Goal: Check status: Check status

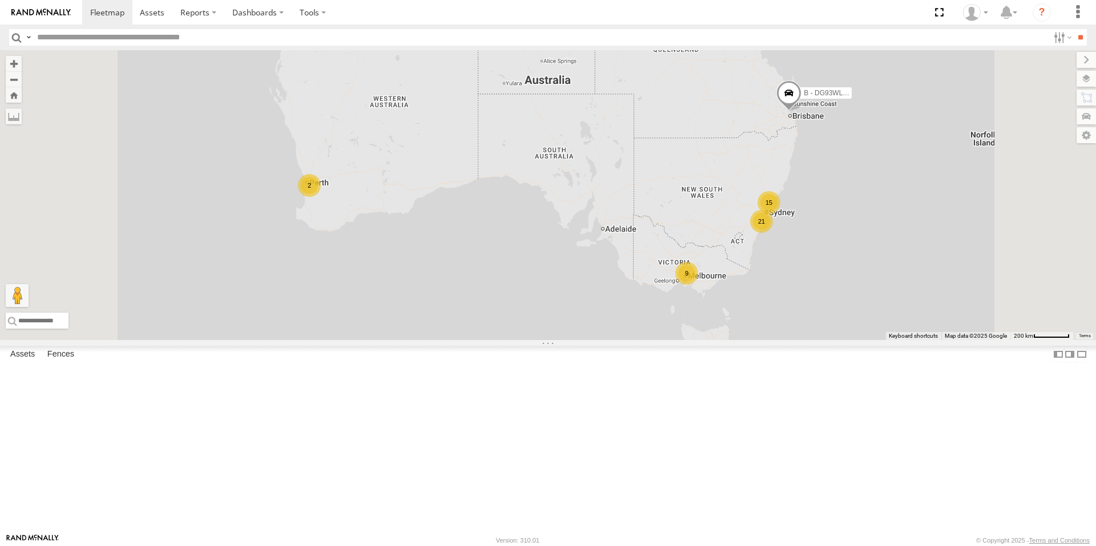
click at [698, 285] on div "9" at bounding box center [686, 273] width 23 height 23
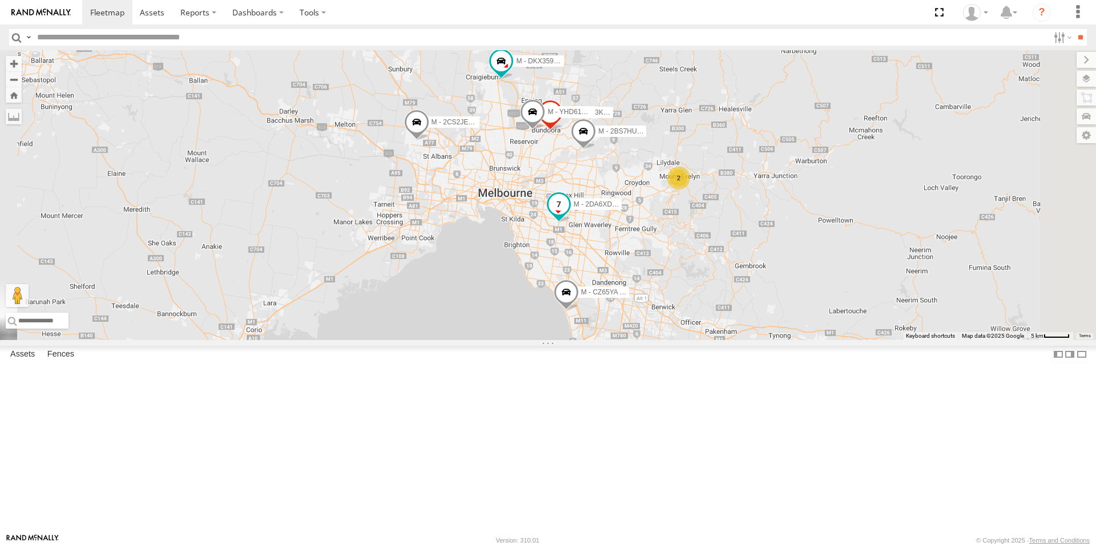
click at [569, 215] on span at bounding box center [558, 204] width 21 height 21
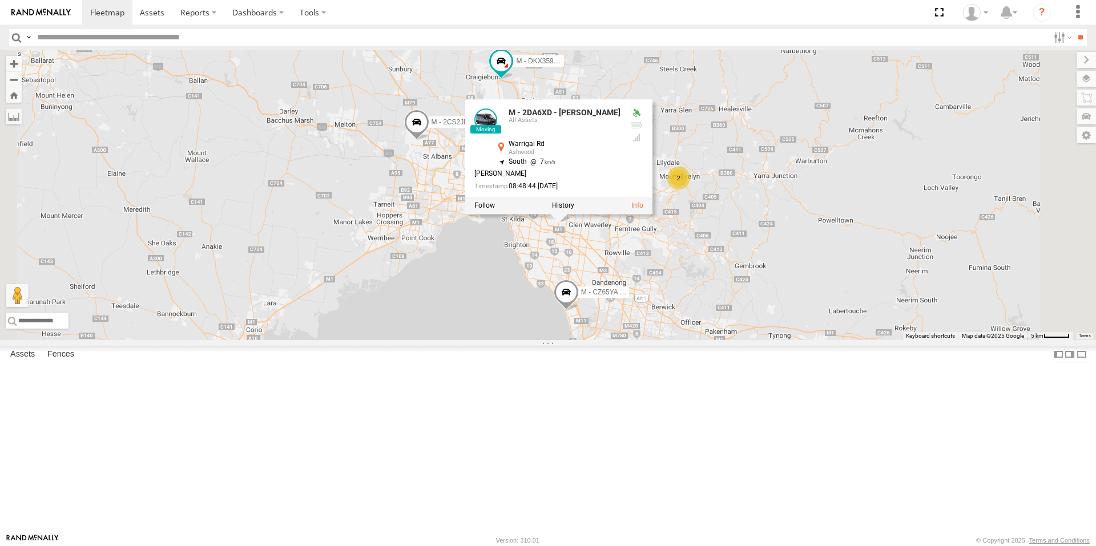
click at [597, 340] on div "B - DG93WL - Josh Fahd M - EVN23K - Rowan Austen M - 2DA6XD - John Zacharias M …" at bounding box center [548, 195] width 1096 height 290
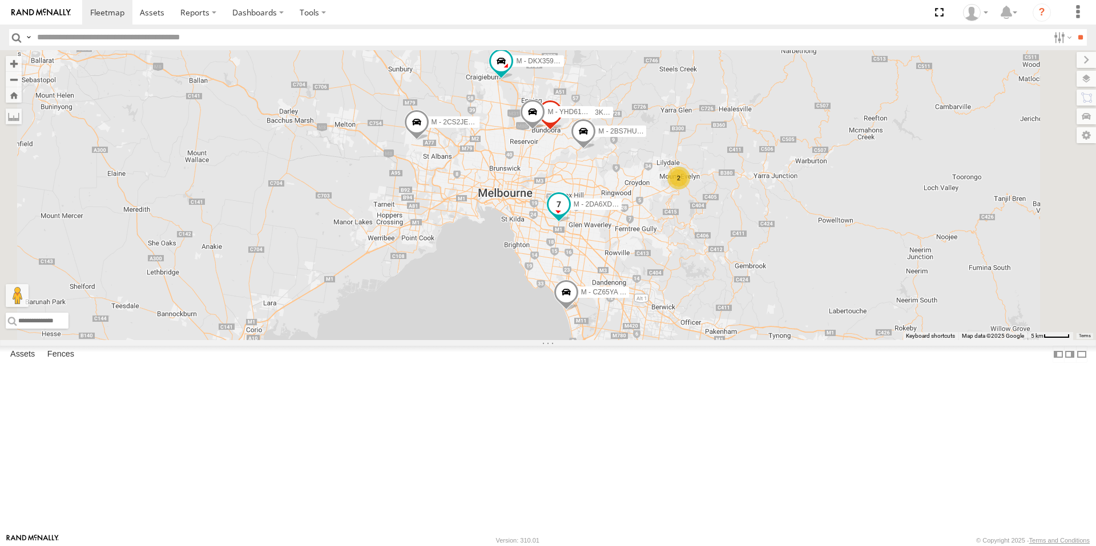
click at [569, 215] on span at bounding box center [558, 204] width 21 height 21
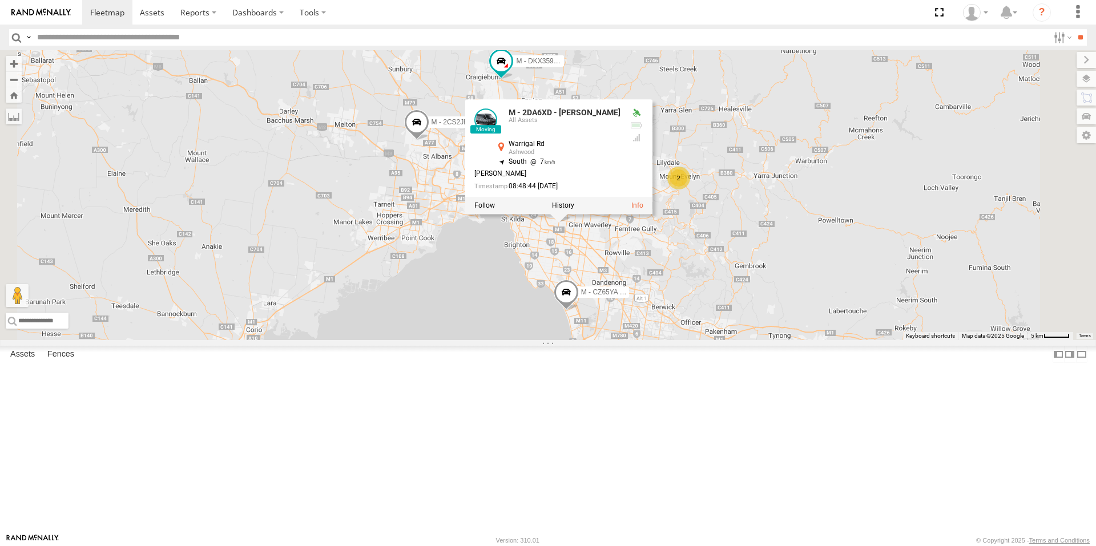
click at [624, 340] on div "B - DG93WL - Josh Fahd M - EVN23K - Rowan Austen M - 2DA6XD - John Zacharias M …" at bounding box center [548, 195] width 1096 height 290
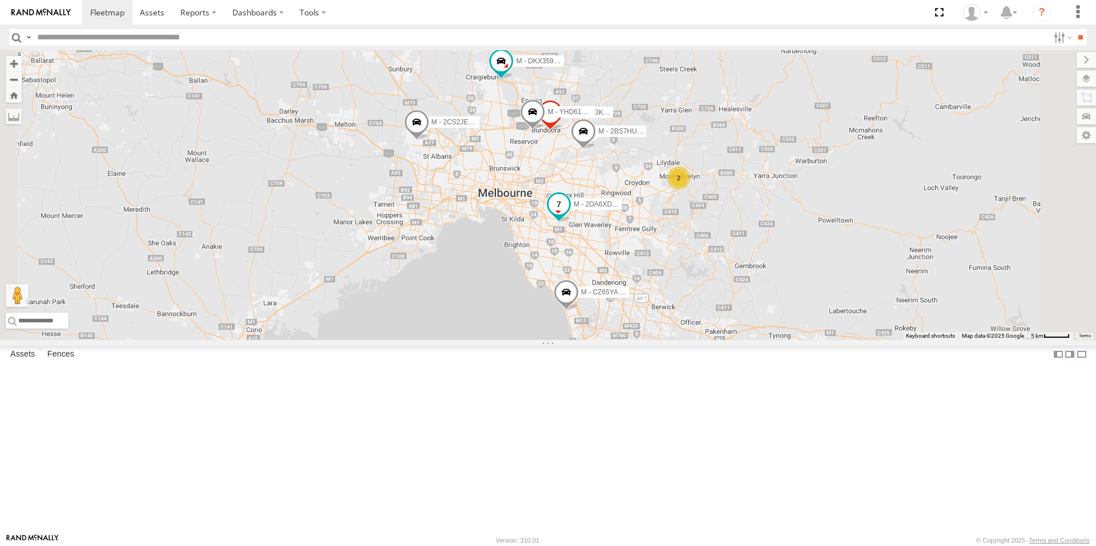
click at [571, 223] on span at bounding box center [558, 207] width 25 height 31
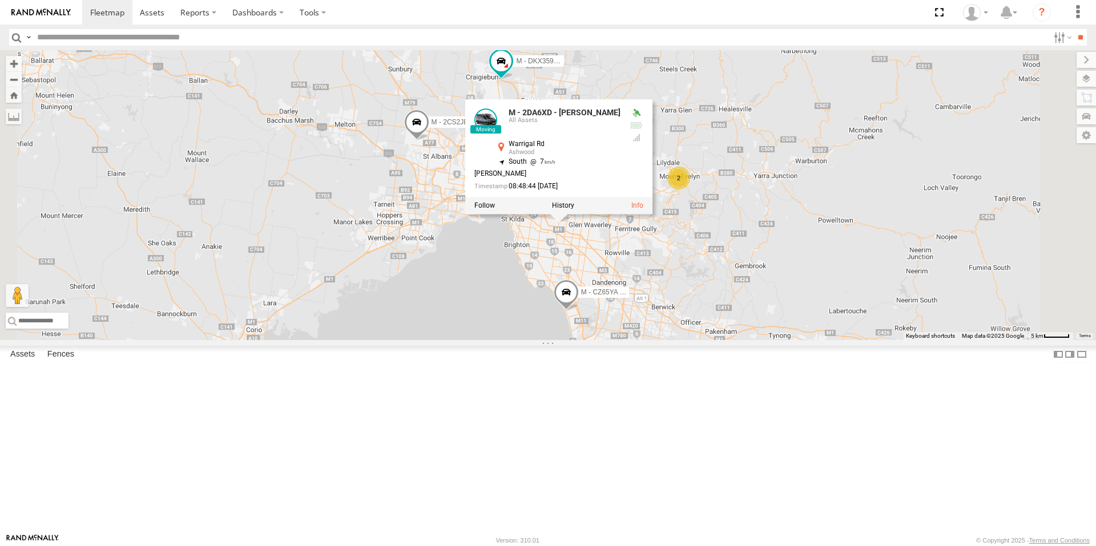
click at [621, 340] on div "B - DG93WL - Josh Fahd M - EVN23K - Rowan Austen M - 2DA6XD - John Zacharias M …" at bounding box center [548, 195] width 1096 height 290
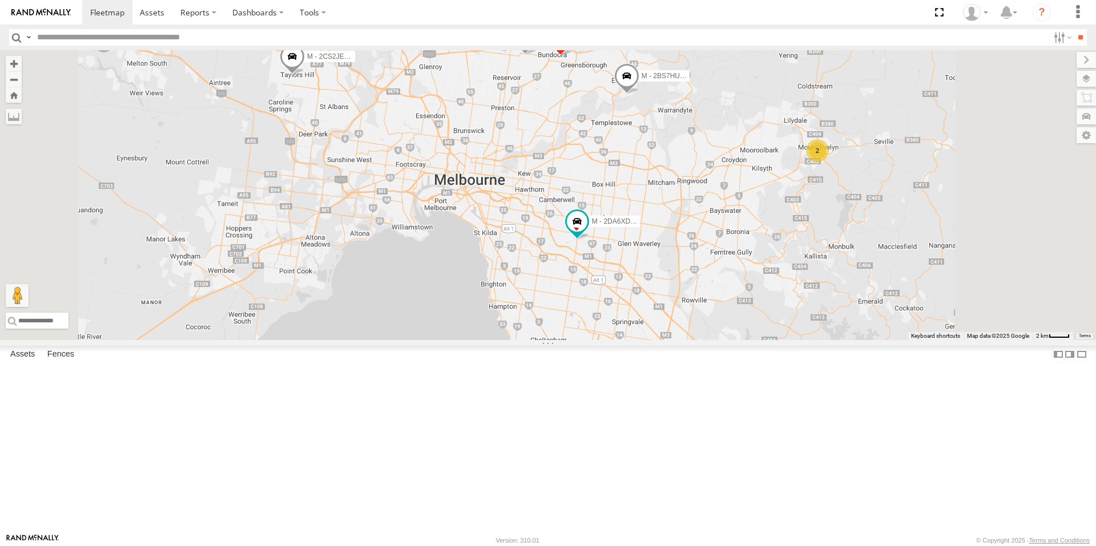
click at [604, 415] on span at bounding box center [591, 400] width 25 height 31
click at [672, 340] on div "B - DG93WL - Josh Fahd M - EVN23K - Rowan Austen M - 2DA6XD - John Zacharias M …" at bounding box center [548, 195] width 1096 height 290
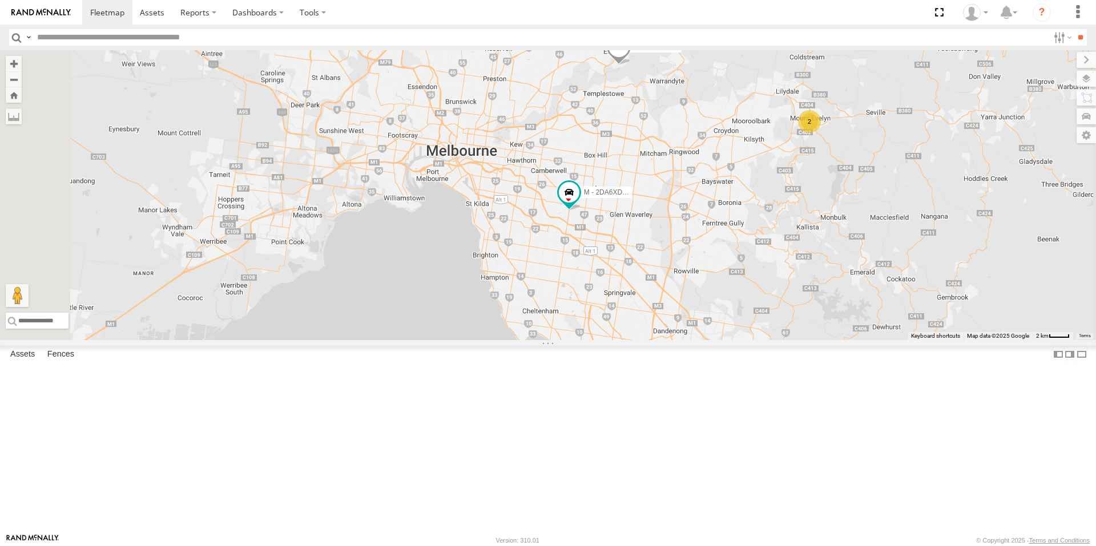
drag, startPoint x: 780, startPoint y: 462, endPoint x: 772, endPoint y: 429, distance: 33.5
click at [772, 340] on div "B - DG93WL - [PERSON_NAME] M - EVN23K - [PERSON_NAME] M - 2DA6XD - [PERSON_NAME…" at bounding box center [548, 195] width 1096 height 290
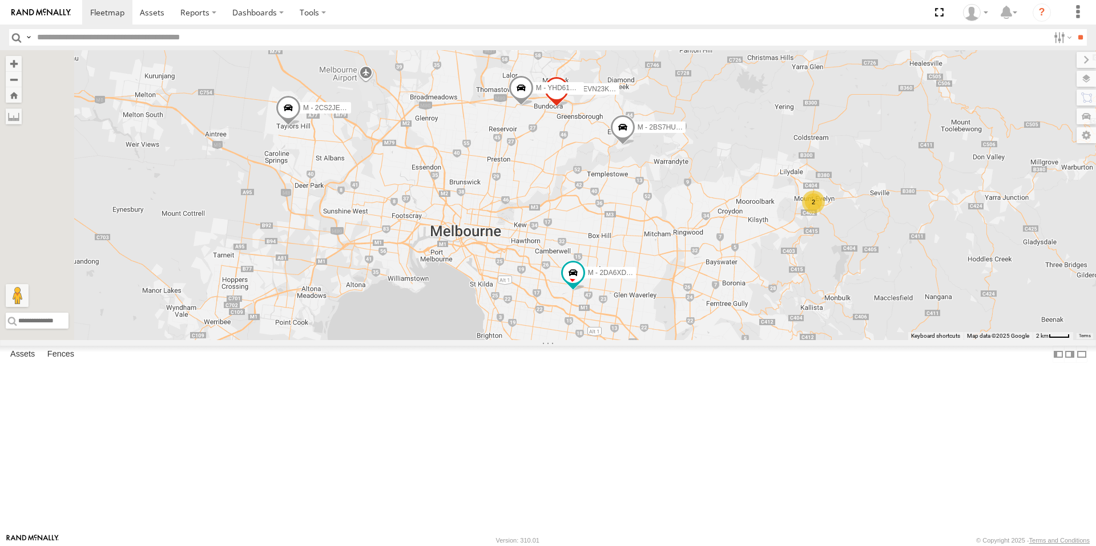
drag, startPoint x: 690, startPoint y: 163, endPoint x: 696, endPoint y: 255, distance: 91.5
click at [696, 255] on div "B - DG93WL - [PERSON_NAME] M - EVN23K - [PERSON_NAME] M - 2DA6XD - [PERSON_NAME…" at bounding box center [548, 195] width 1096 height 290
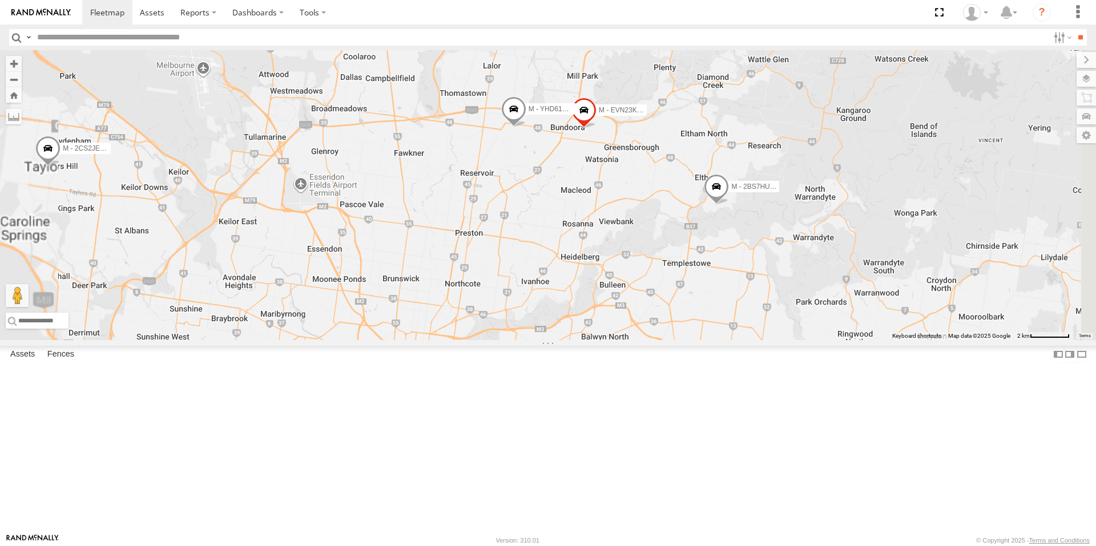
drag, startPoint x: 560, startPoint y: 186, endPoint x: 605, endPoint y: 386, distance: 204.9
click at [605, 340] on div "B - DG93WL - [PERSON_NAME] M - EVN23K - [PERSON_NAME] M - 2DA6XD - [PERSON_NAME…" at bounding box center [548, 195] width 1096 height 290
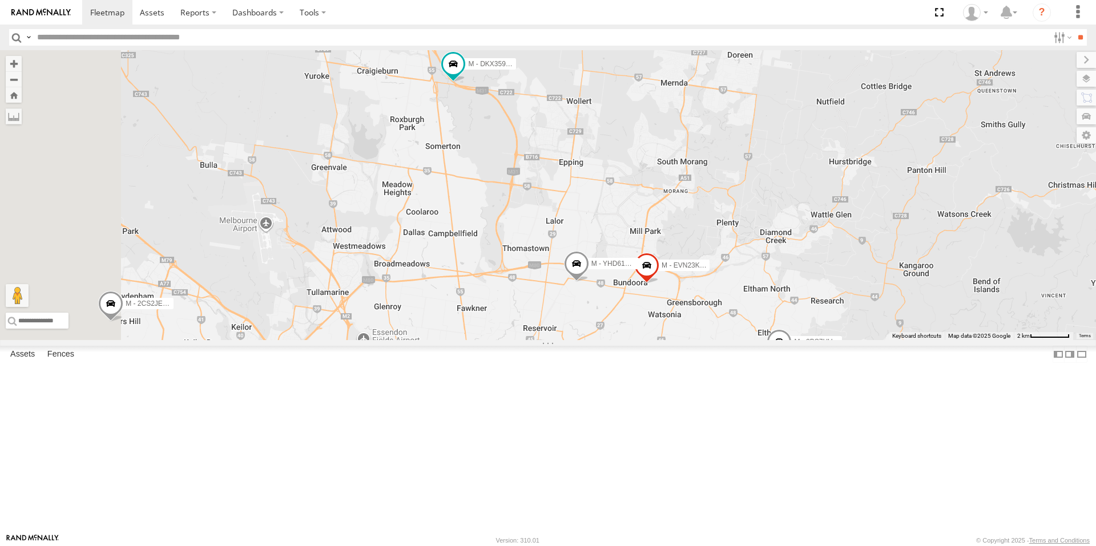
drag, startPoint x: 603, startPoint y: 395, endPoint x: 611, endPoint y: 328, distance: 67.8
click at [613, 315] on div "B - DG93WL - [PERSON_NAME] M - EVN23K - [PERSON_NAME] M - 2DA6XD - [PERSON_NAME…" at bounding box center [548, 195] width 1096 height 290
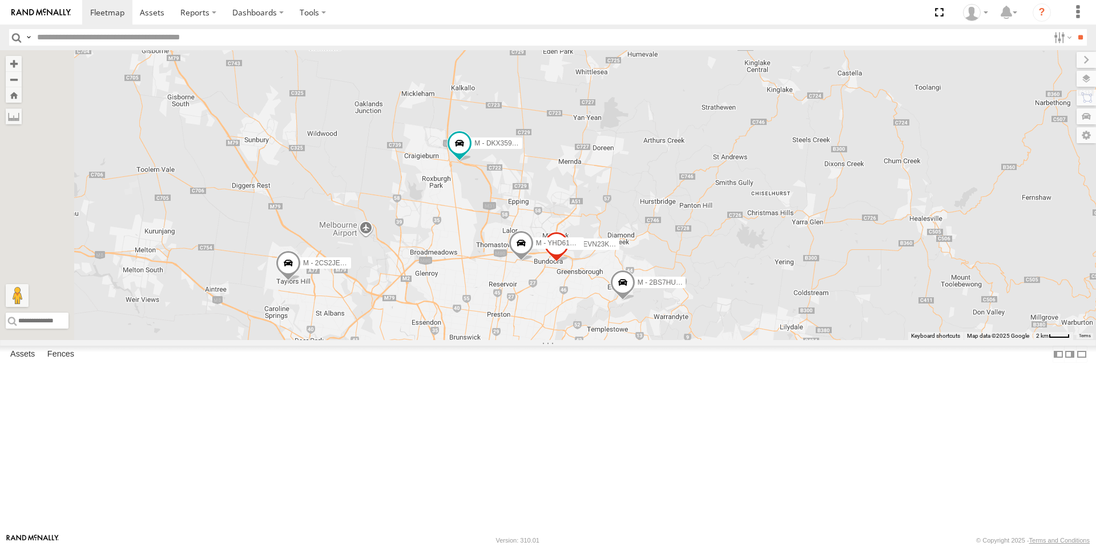
drag, startPoint x: 592, startPoint y: 420, endPoint x: 594, endPoint y: 357, distance: 62.8
click at [594, 340] on div "B - DG93WL - [PERSON_NAME] M - EVN23K - [PERSON_NAME] M - 2DA6XD - [PERSON_NAME…" at bounding box center [548, 195] width 1096 height 290
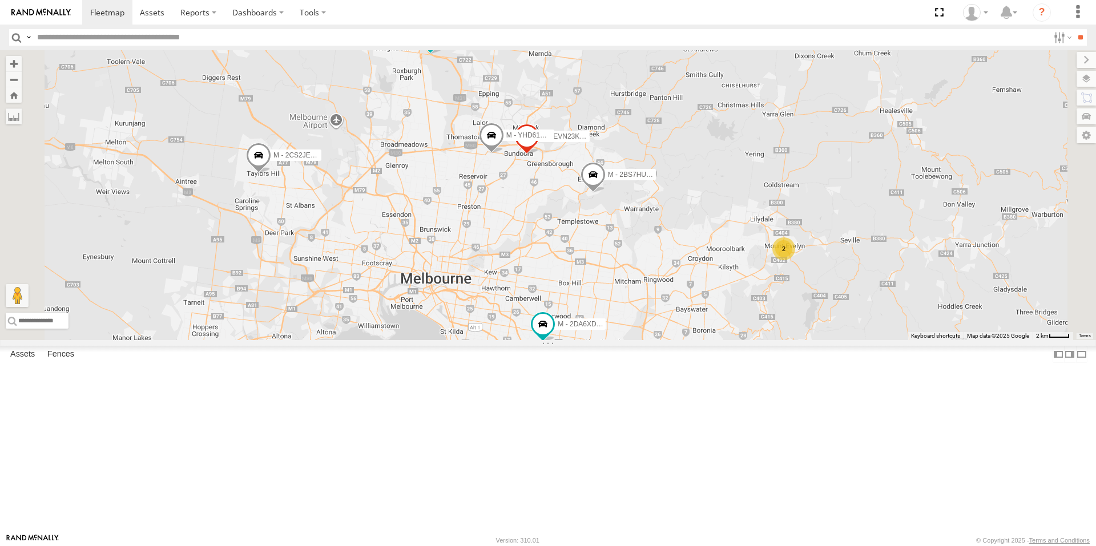
drag, startPoint x: 664, startPoint y: 415, endPoint x: 630, endPoint y: 375, distance: 52.6
click at [630, 340] on div "B - DG93WL - [PERSON_NAME] M - EVN23K - [PERSON_NAME] M - 2DA6XD - [PERSON_NAME…" at bounding box center [548, 195] width 1096 height 290
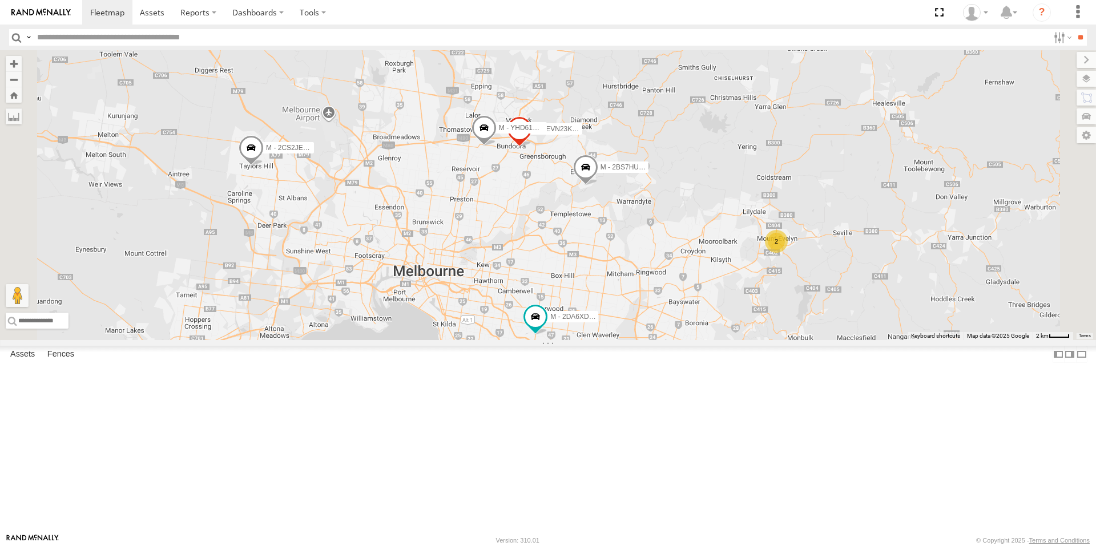
click at [433, 39] on span at bounding box center [423, 28] width 21 height 21
click at [540, 211] on div "B - DG93WL - Josh Fahd M - EVN23K - Rowan Austen M - 2DA6XD - John Zacharias M …" at bounding box center [548, 195] width 1096 height 290
click at [546, 327] on span at bounding box center [535, 316] width 21 height 21
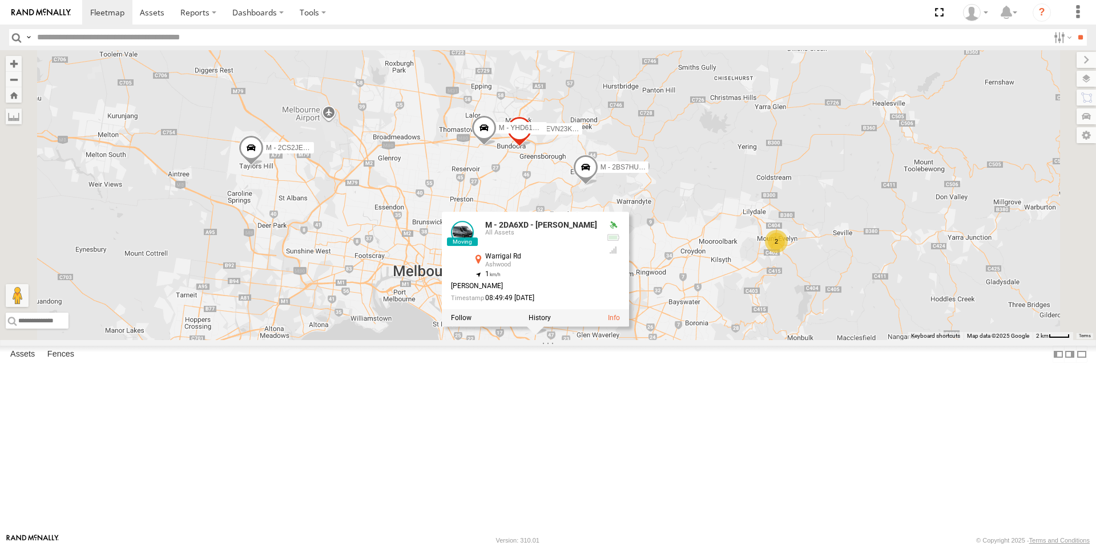
click at [659, 340] on div "B - DG93WL - Josh Fahd M - EVN23K - Rowan Austen M - 2DA6XD - John Zacharias M …" at bounding box center [548, 195] width 1096 height 290
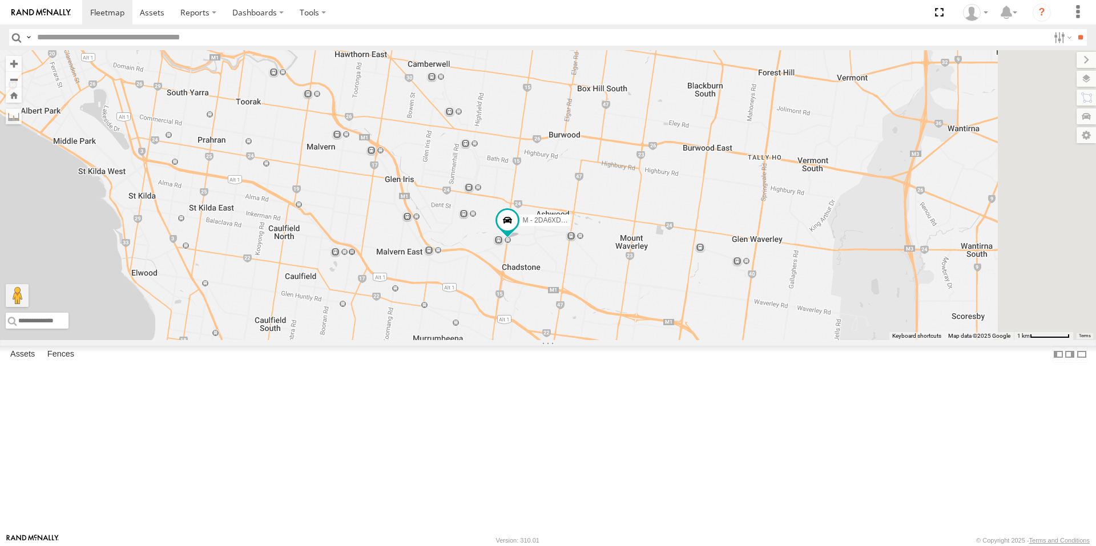
drag, startPoint x: 648, startPoint y: 401, endPoint x: 616, endPoint y: 347, distance: 62.4
click at [616, 340] on div "B - DG93WL - [PERSON_NAME] M - EVN23K - [PERSON_NAME] M - 2DA6XD - [PERSON_NAME…" at bounding box center [548, 195] width 1096 height 290
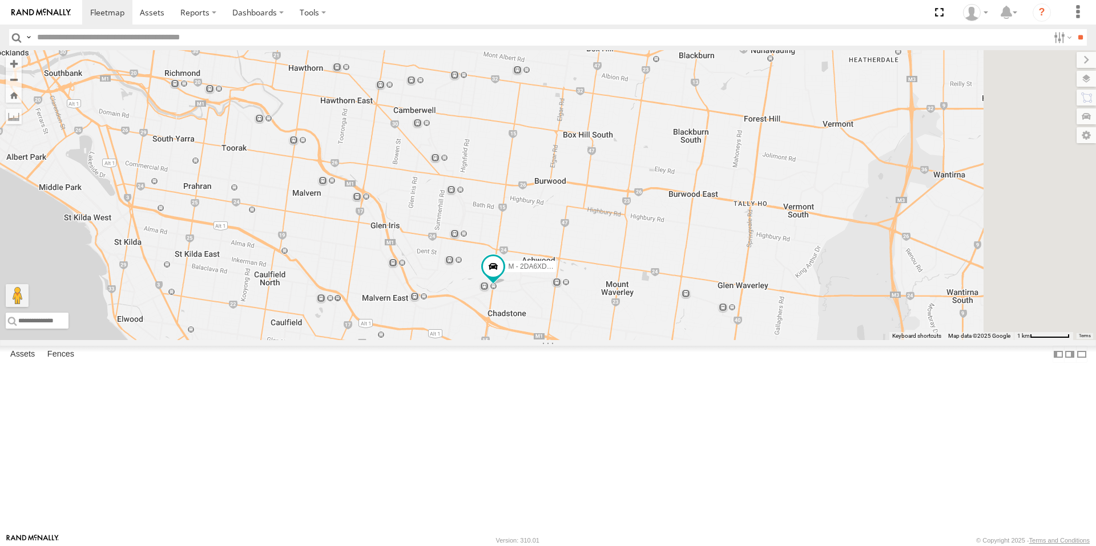
drag, startPoint x: 552, startPoint y: 206, endPoint x: 475, endPoint y: 170, distance: 84.5
click at [537, 261] on div "B - DG93WL - [PERSON_NAME] M - EVN23K - [PERSON_NAME] M - 2DA6XD - [PERSON_NAME…" at bounding box center [548, 195] width 1096 height 290
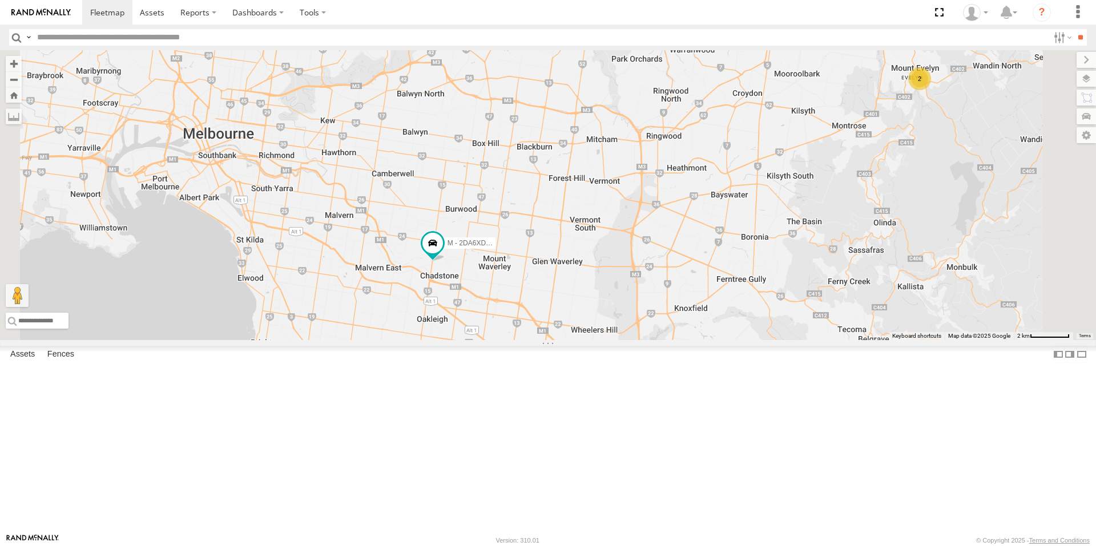
drag, startPoint x: 596, startPoint y: 444, endPoint x: 553, endPoint y: 397, distance: 63.4
click at [553, 340] on div "B - DG93WL - [PERSON_NAME] M - EVN23K - [PERSON_NAME] M - 2DA6XD - [PERSON_NAME…" at bounding box center [548, 195] width 1096 height 290
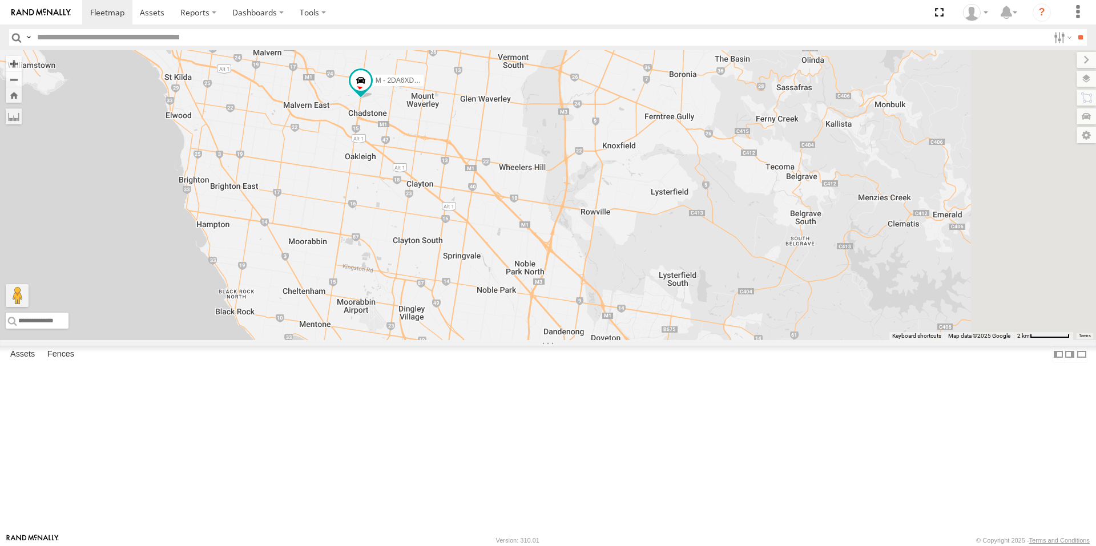
drag, startPoint x: 521, startPoint y: 415, endPoint x: 467, endPoint y: 269, distance: 156.2
click at [468, 270] on div "B - DG93WL - [PERSON_NAME] M - EVN23K - [PERSON_NAME] M - 2DA6XD - [PERSON_NAME…" at bounding box center [548, 195] width 1096 height 290
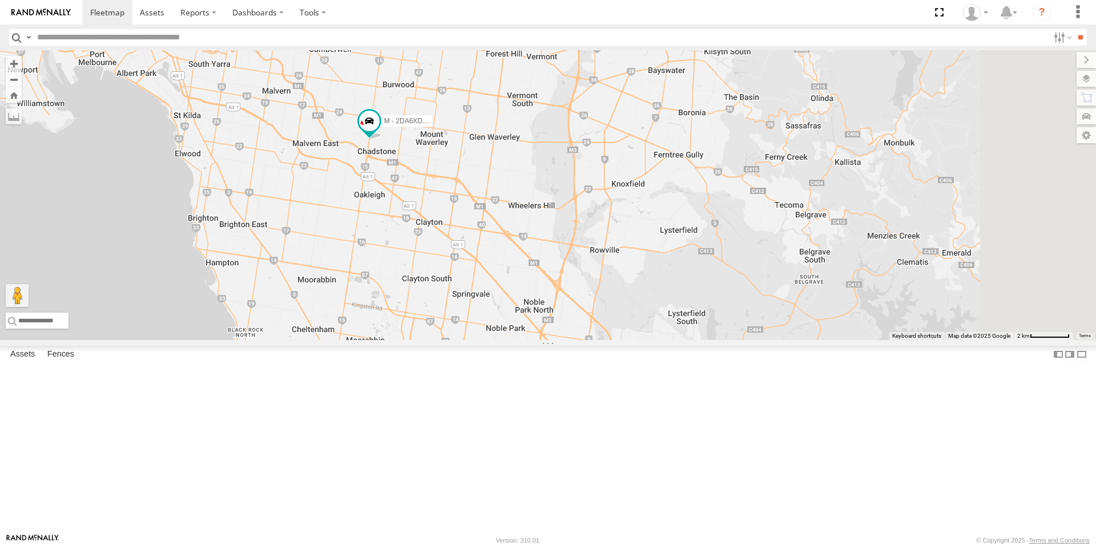
drag, startPoint x: 508, startPoint y: 261, endPoint x: 524, endPoint y: 322, distance: 62.4
click at [524, 322] on div "B - DG93WL - [PERSON_NAME] M - EVN23K - [PERSON_NAME] M - 2DA6XD - [PERSON_NAME…" at bounding box center [548, 195] width 1096 height 290
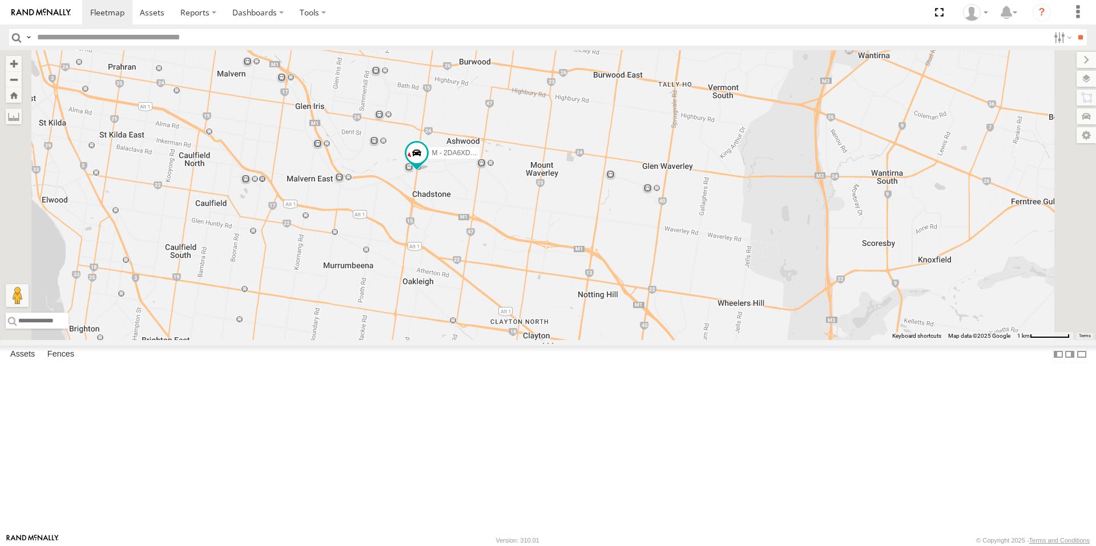
drag, startPoint x: 453, startPoint y: 237, endPoint x: 556, endPoint y: 268, distance: 107.8
click at [556, 268] on div "B - DG93WL - [PERSON_NAME] M - EVN23K - [PERSON_NAME] M - 2DA6XD - [PERSON_NAME…" at bounding box center [548, 195] width 1096 height 290
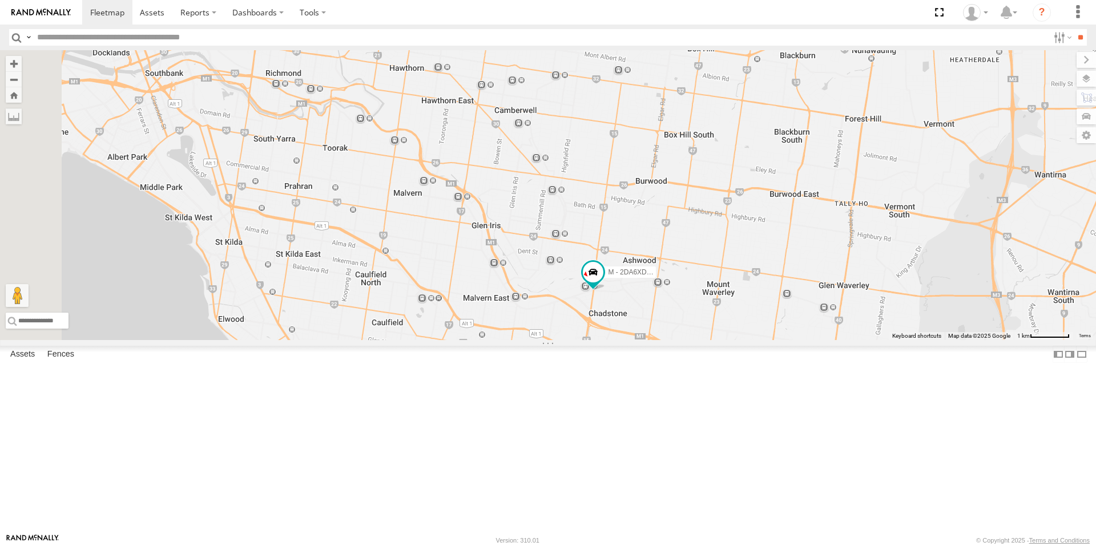
drag, startPoint x: 534, startPoint y: 169, endPoint x: 634, endPoint y: 394, distance: 246.5
click at [644, 340] on div "B - DG93WL - [PERSON_NAME] M - EVN23K - [PERSON_NAME] M - 2DA6XD - [PERSON_NAME…" at bounding box center [548, 195] width 1096 height 290
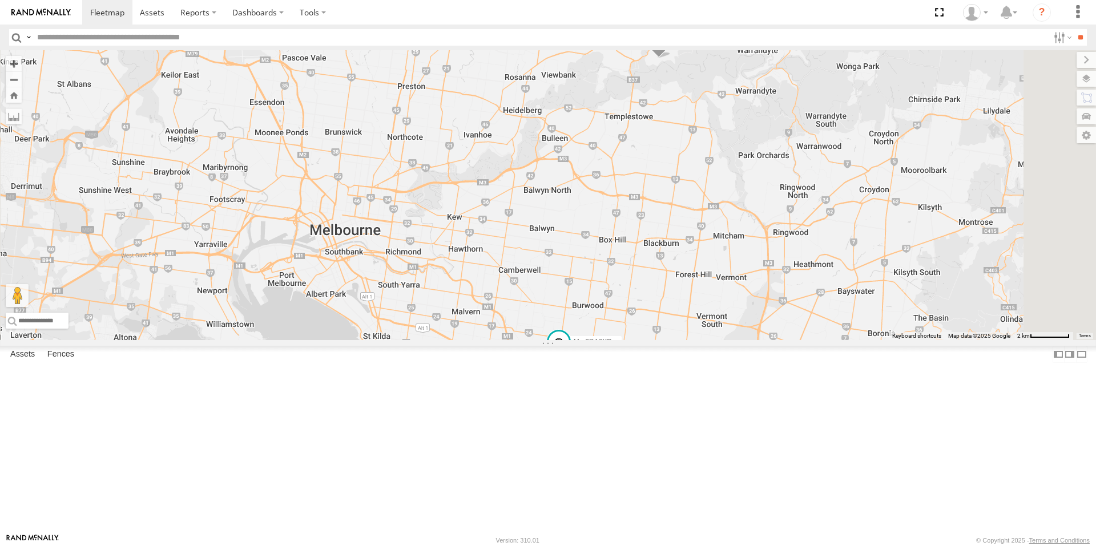
drag, startPoint x: 629, startPoint y: 395, endPoint x: 610, endPoint y: 351, distance: 47.8
click at [610, 340] on div "B - DG93WL - [PERSON_NAME] M - EVN23K - [PERSON_NAME] M - 2DA6XD - [PERSON_NAME…" at bounding box center [548, 195] width 1096 height 290
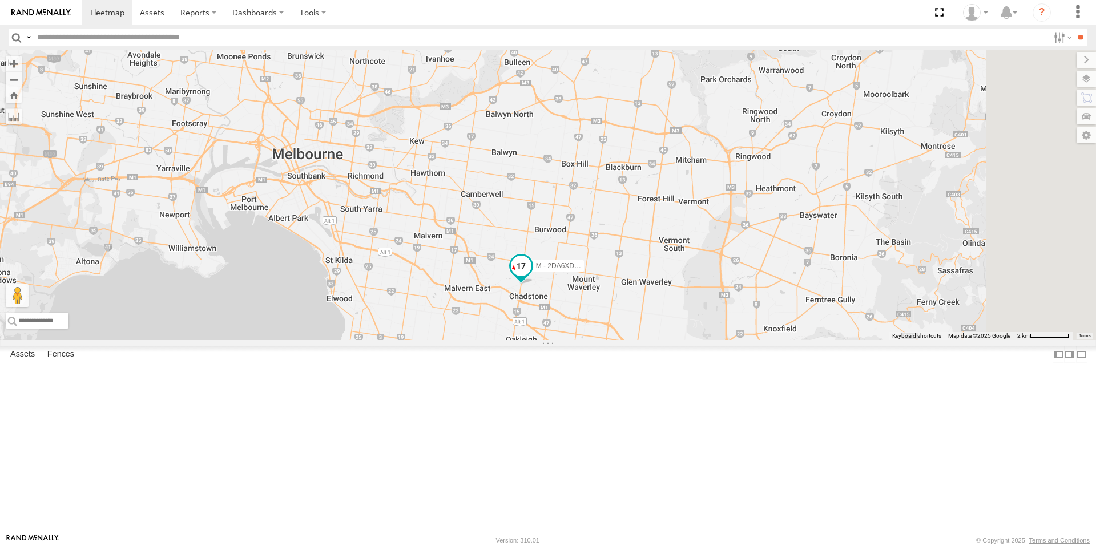
click at [531, 277] on span at bounding box center [521, 266] width 21 height 21
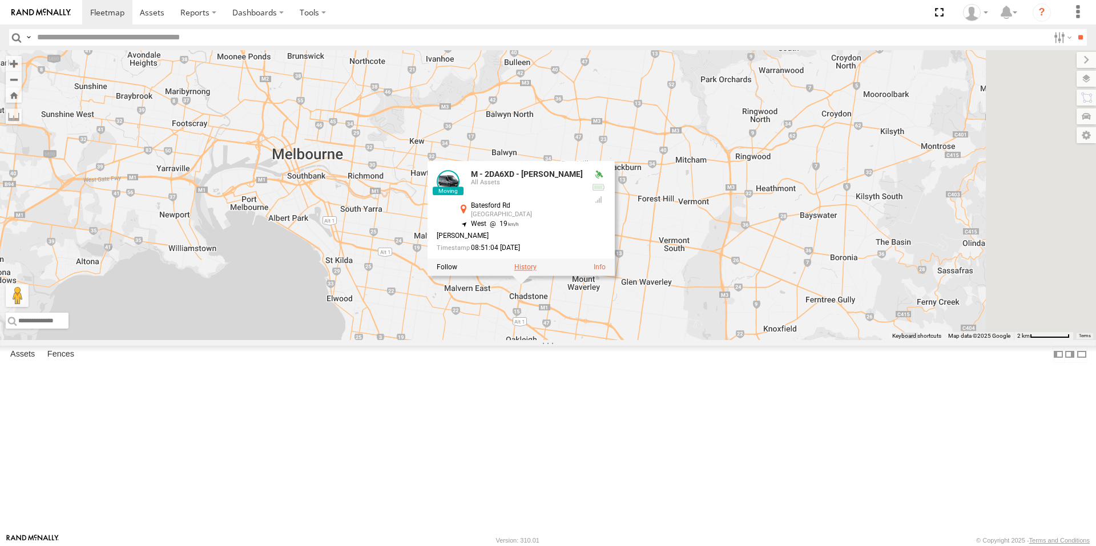
click at [536, 272] on label at bounding box center [525, 268] width 22 height 8
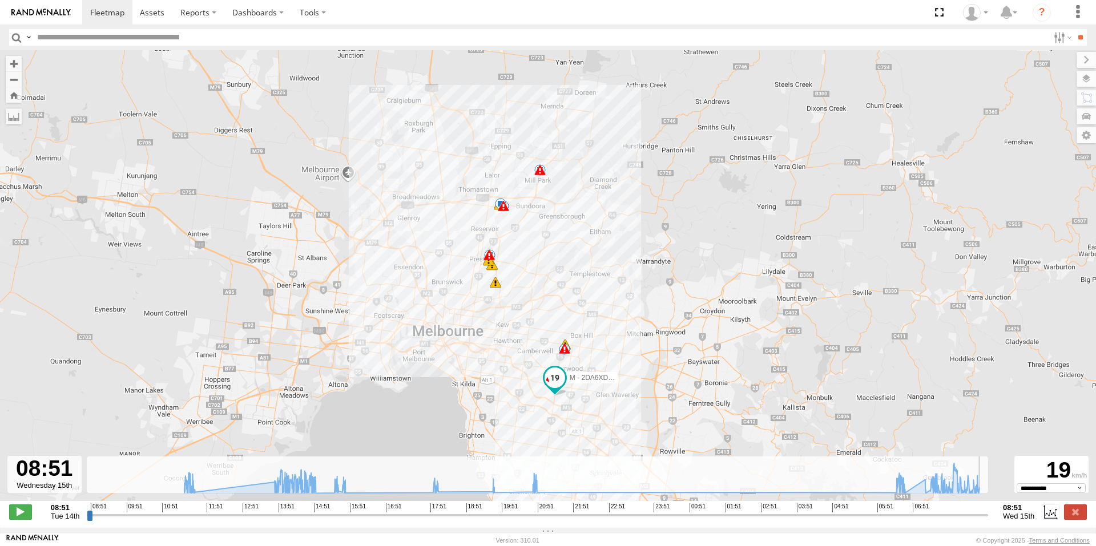
drag, startPoint x: 93, startPoint y: 520, endPoint x: 989, endPoint y: 519, distance: 895.9
type input "**********"
click at [988, 519] on input "range" at bounding box center [537, 515] width 901 height 11
click at [91, 19] on link at bounding box center [107, 12] width 50 height 25
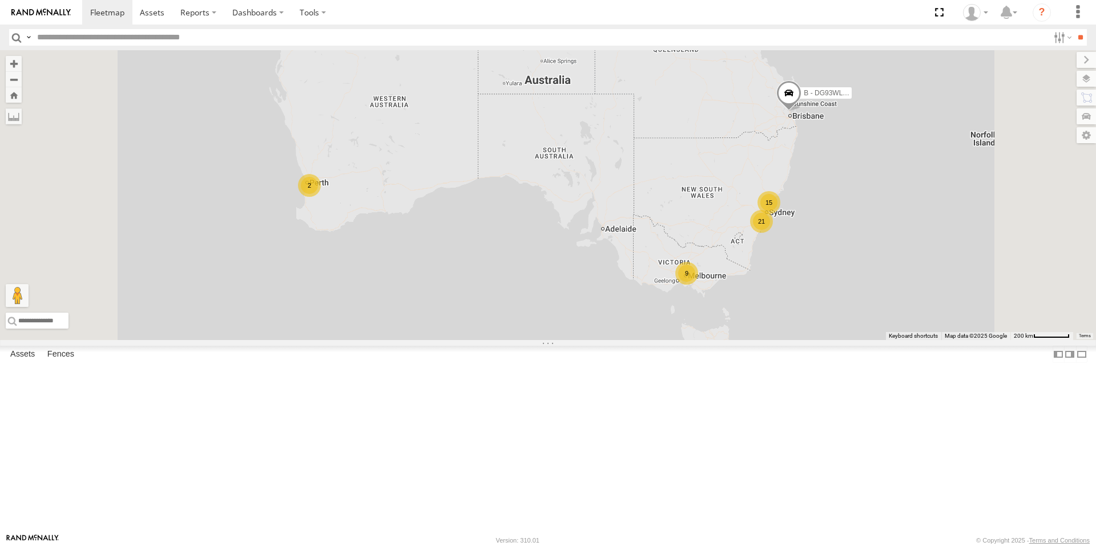
click at [698, 285] on div "9" at bounding box center [686, 273] width 23 height 23
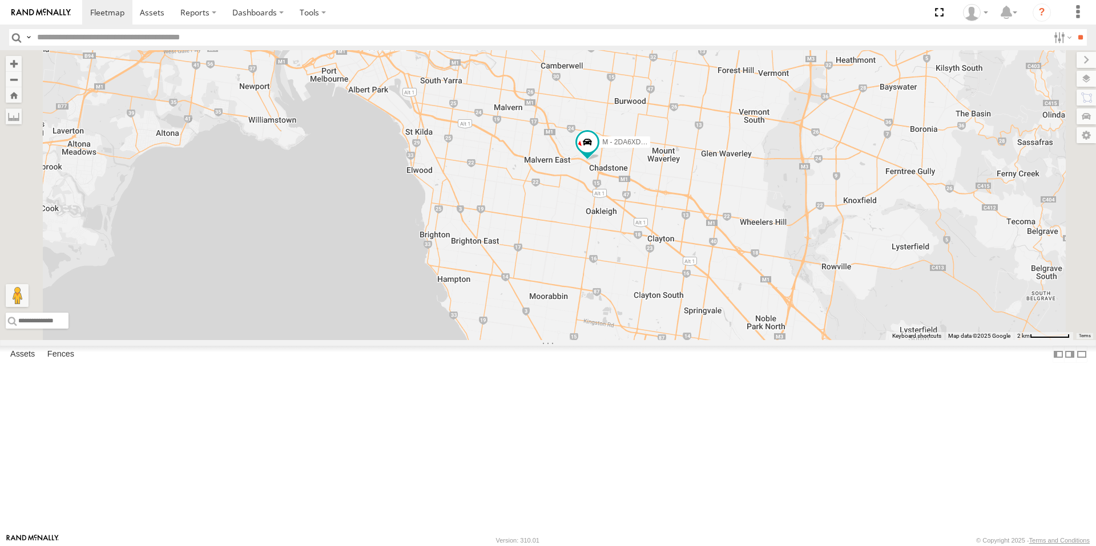
drag, startPoint x: 705, startPoint y: 353, endPoint x: 661, endPoint y: 273, distance: 92.0
click at [655, 259] on div "B - DG93WL - [PERSON_NAME] M - EVN23K - [PERSON_NAME] M - 2DA6XD - [PERSON_NAME…" at bounding box center [548, 195] width 1096 height 290
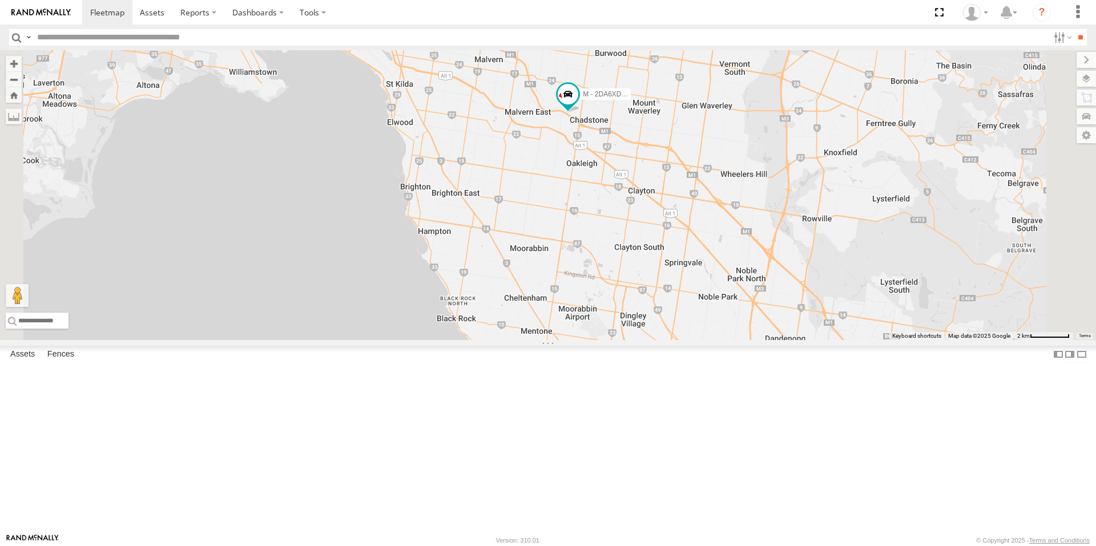
drag, startPoint x: 709, startPoint y: 370, endPoint x: 673, endPoint y: 286, distance: 90.7
click at [673, 287] on div "B - DG93WL - [PERSON_NAME] M - EVN23K - [PERSON_NAME] M - 2DA6XD - [PERSON_NAME…" at bounding box center [548, 195] width 1096 height 290
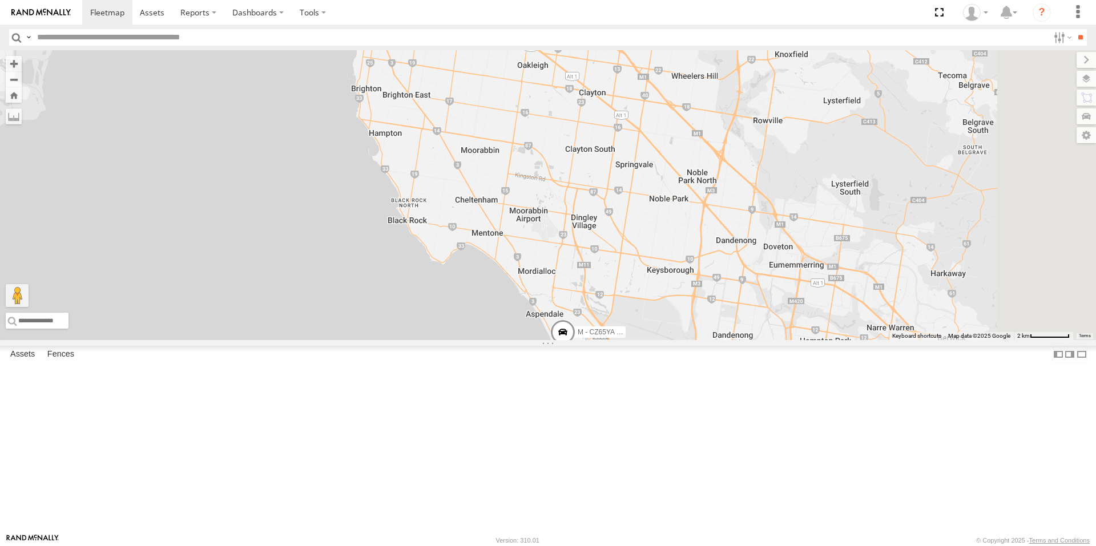
drag, startPoint x: 687, startPoint y: 375, endPoint x: 704, endPoint y: 390, distance: 22.2
click at [686, 340] on div "B - DG93WL - [PERSON_NAME] M - EVN23K - [PERSON_NAME] M - 2DA6XD - [PERSON_NAME…" at bounding box center [548, 195] width 1096 height 290
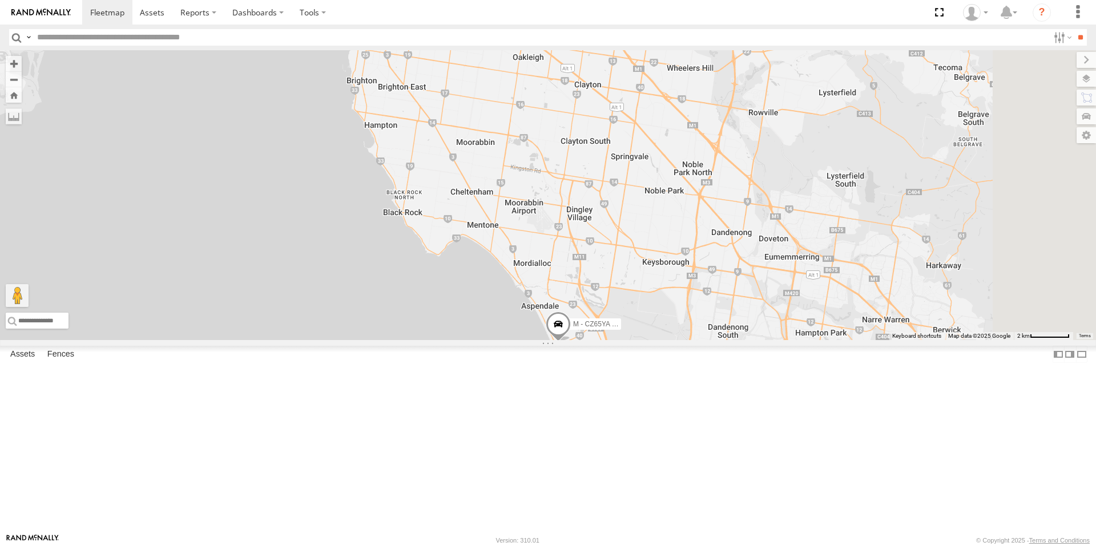
click at [571, 342] on span at bounding box center [558, 327] width 25 height 31
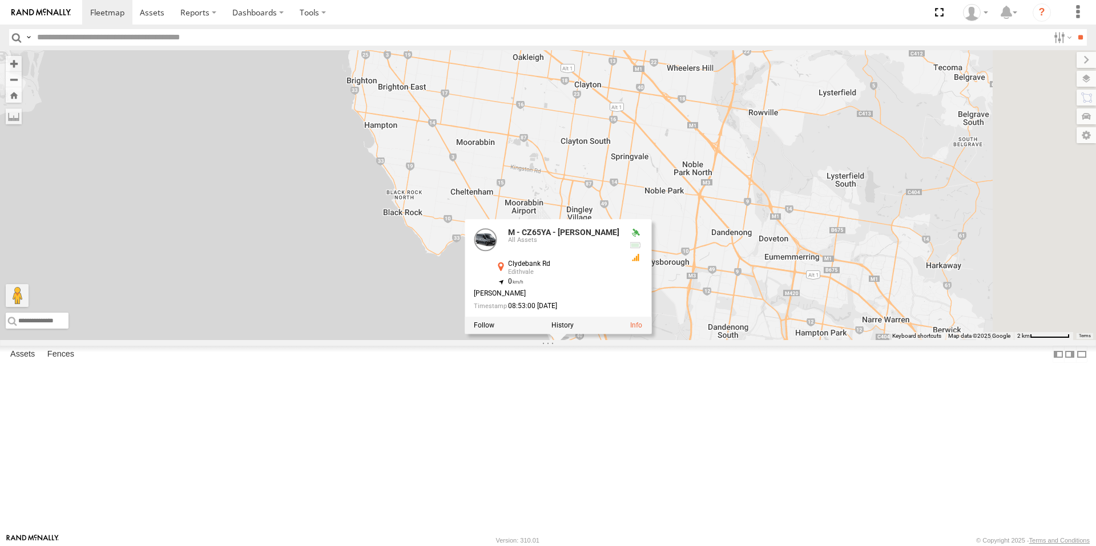
click at [669, 340] on div "B - DG93WL - Josh Fahd M - EVN23K - Rowan Austen M - 2DA6XD - John Zacharias M …" at bounding box center [548, 195] width 1096 height 290
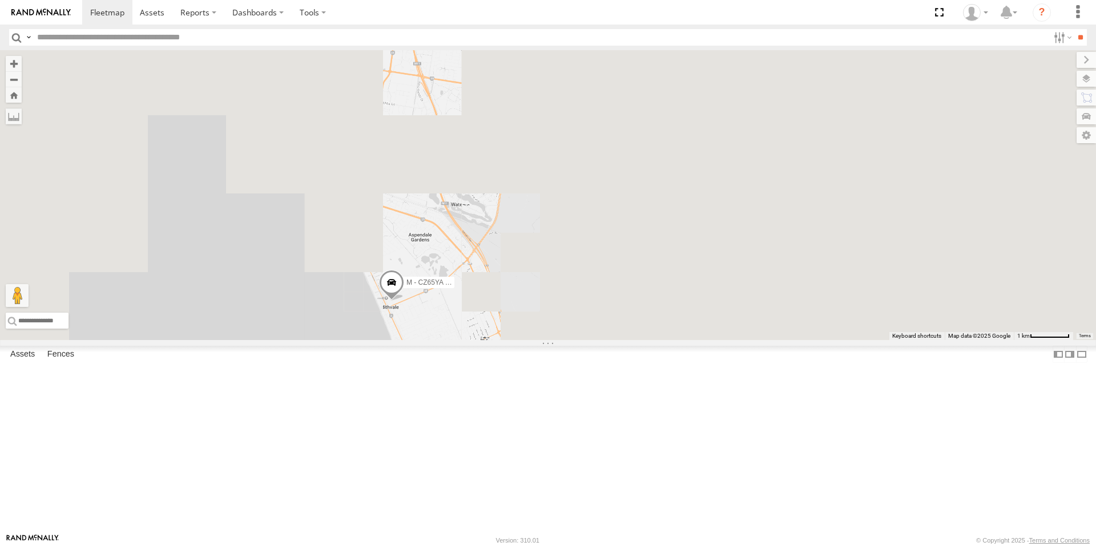
scroll to position [114, 0]
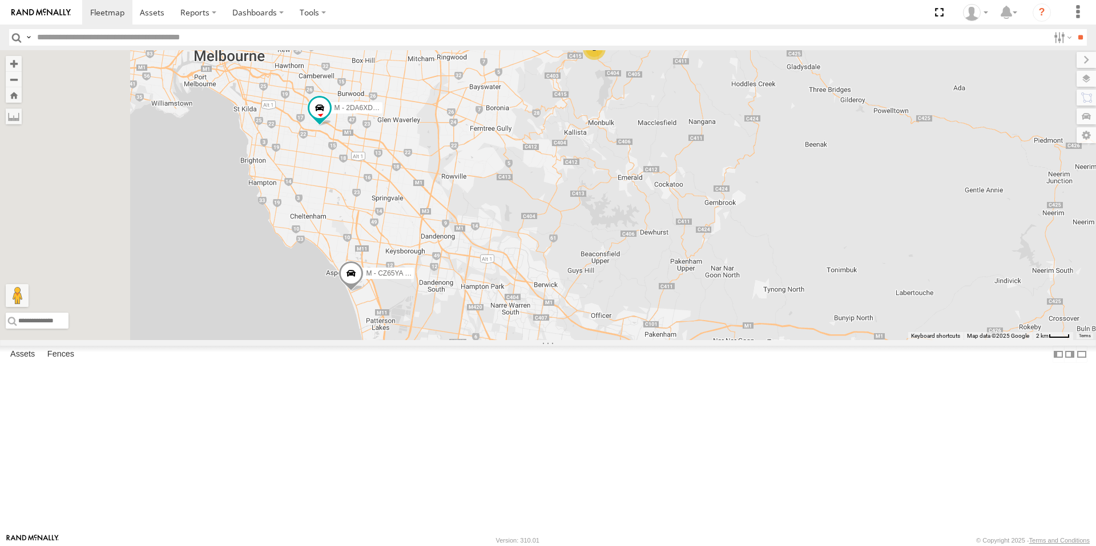
drag, startPoint x: 615, startPoint y: 407, endPoint x: 624, endPoint y: 409, distance: 9.3
click at [624, 340] on div "B - DG93WL - [PERSON_NAME] M - EVN23K - [PERSON_NAME] M - 2DA6XD - [PERSON_NAME…" at bounding box center [548, 195] width 1096 height 290
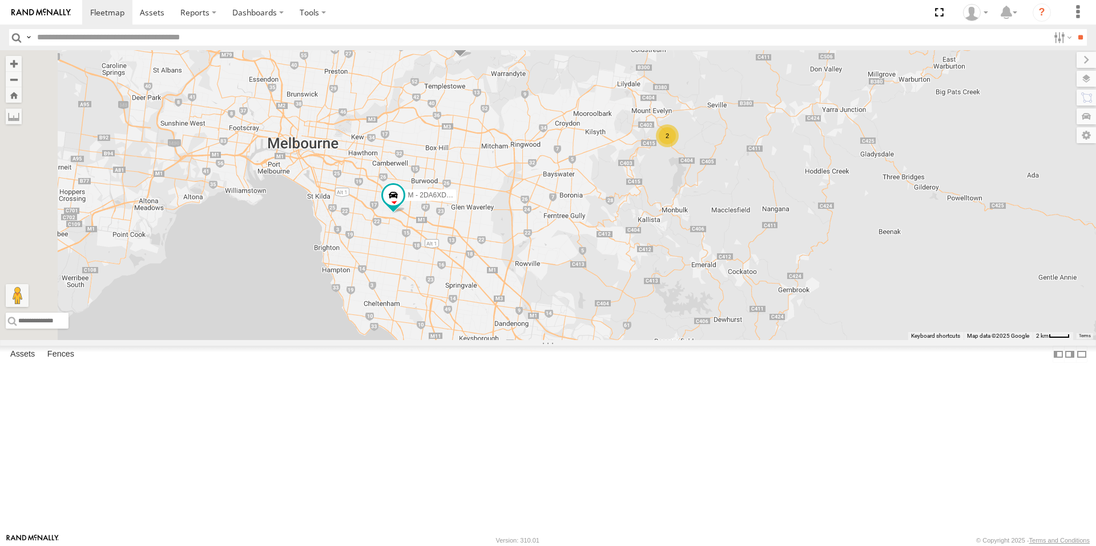
drag, startPoint x: 510, startPoint y: 309, endPoint x: 520, endPoint y: 328, distance: 21.7
click at [517, 328] on div "B - DG93WL - [PERSON_NAME] M - EVN23K - [PERSON_NAME] M - 2DA6XD - [PERSON_NAME…" at bounding box center [548, 195] width 1096 height 290
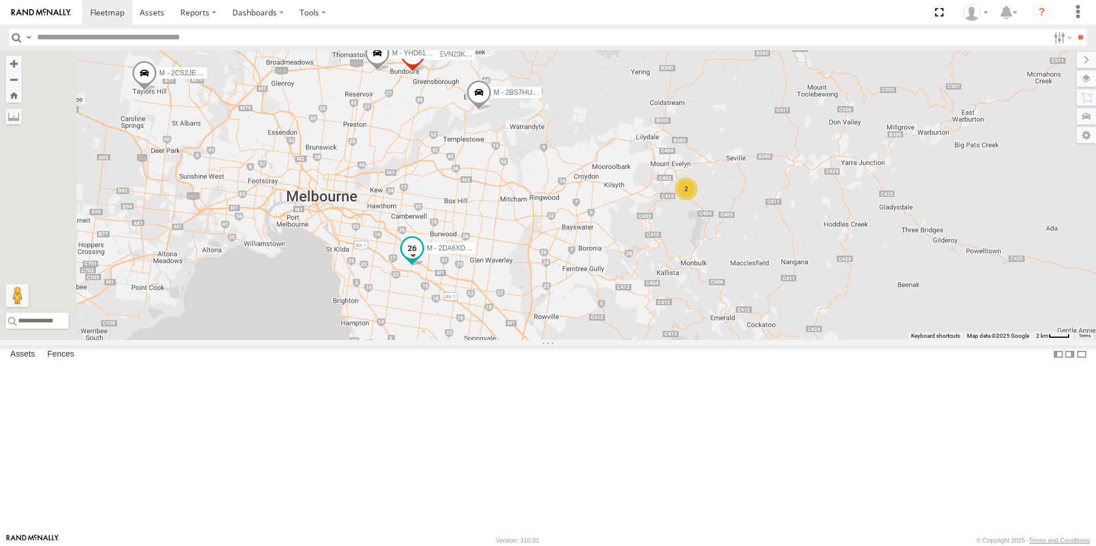
click at [422, 259] on span at bounding box center [412, 248] width 21 height 21
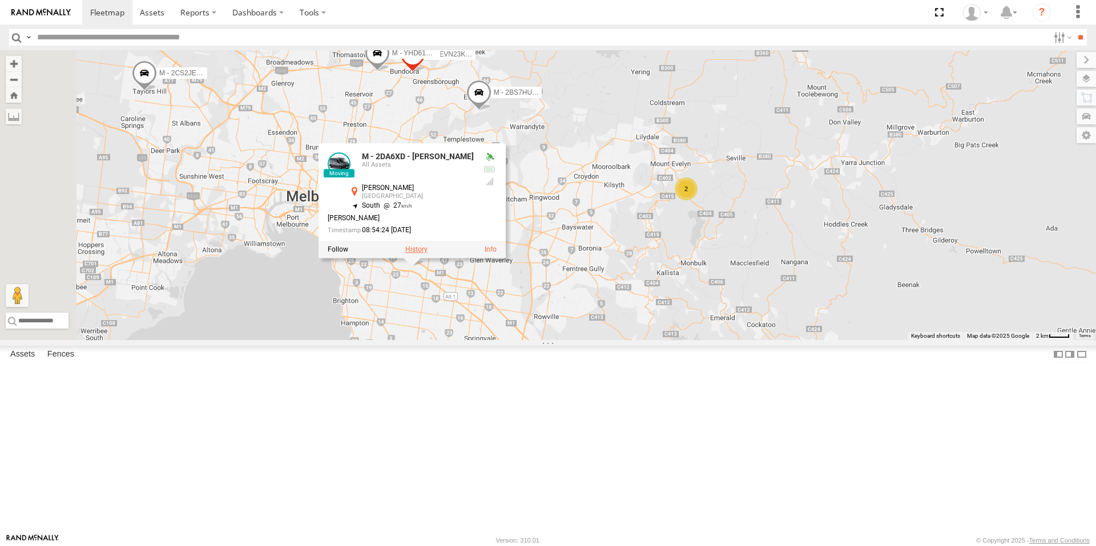
click at [427, 253] on label at bounding box center [416, 249] width 22 height 8
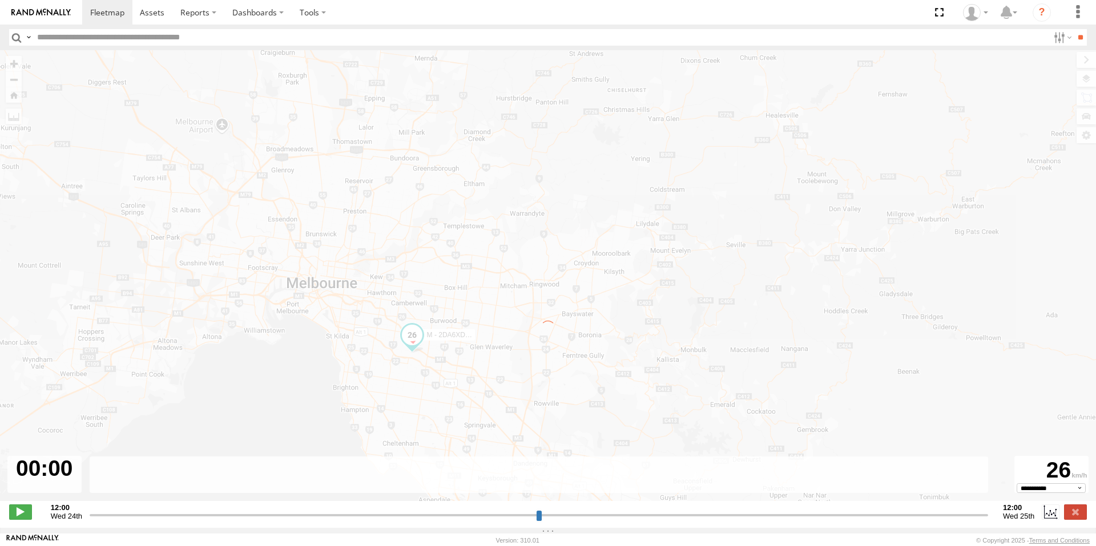
type input "**********"
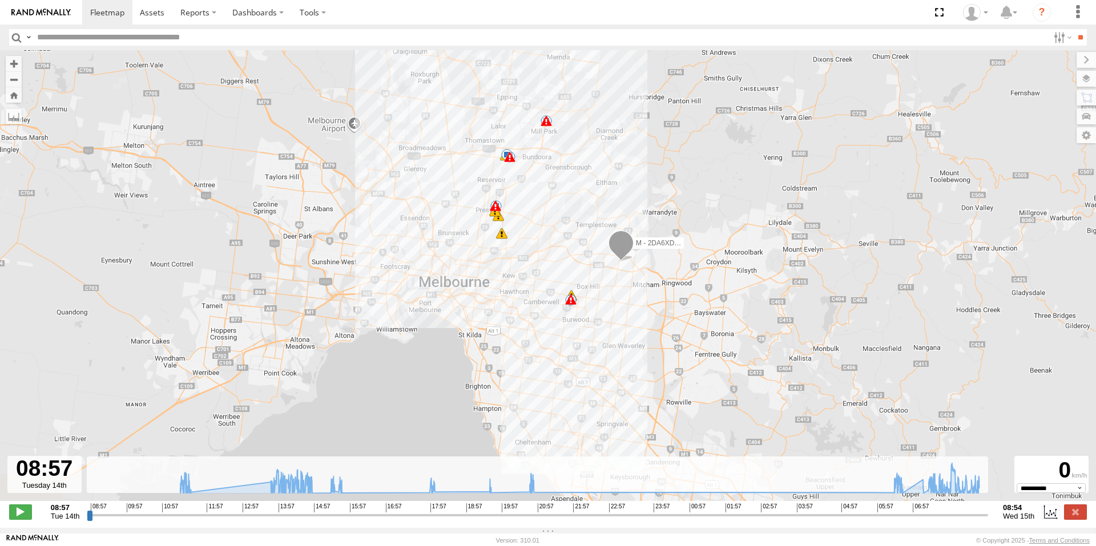
drag, startPoint x: 624, startPoint y: 421, endPoint x: 640, endPoint y: 326, distance: 96.6
click at [640, 326] on div "M - 2DA6XD - John Zacharias 11:33 Tue 13:39 Tue 13:44 Tue 14:28 Tue 14:30 Tue 1…" at bounding box center [548, 281] width 1096 height 463
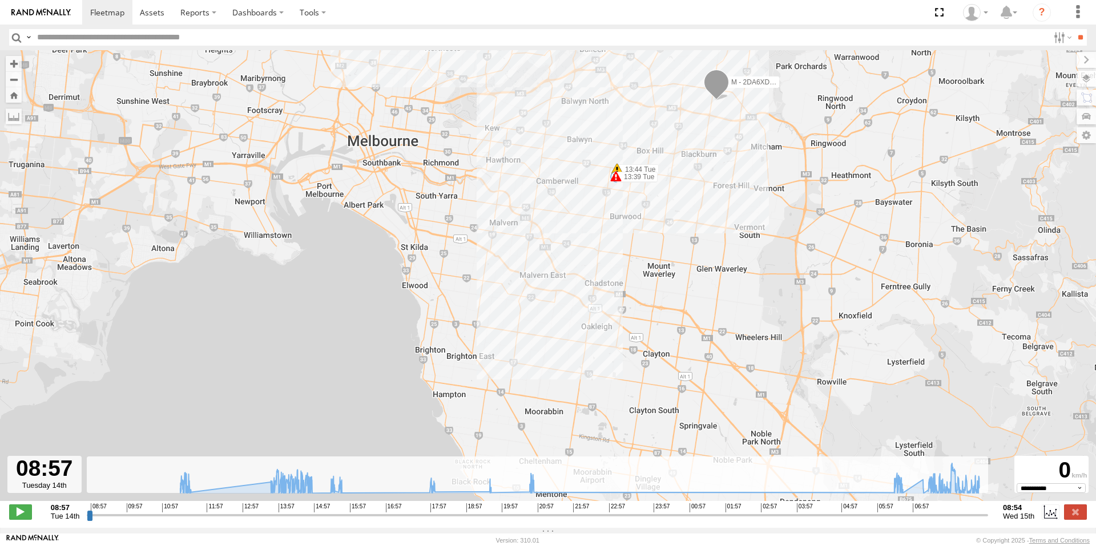
drag, startPoint x: 552, startPoint y: 330, endPoint x: 538, endPoint y: 298, distance: 35.8
click at [536, 301] on div "M - 2DA6XD - John Zacharias 11:33 Tue 13:39 Tue 13:44 Tue 14:28 Tue 14:30 Tue 1…" at bounding box center [548, 281] width 1096 height 463
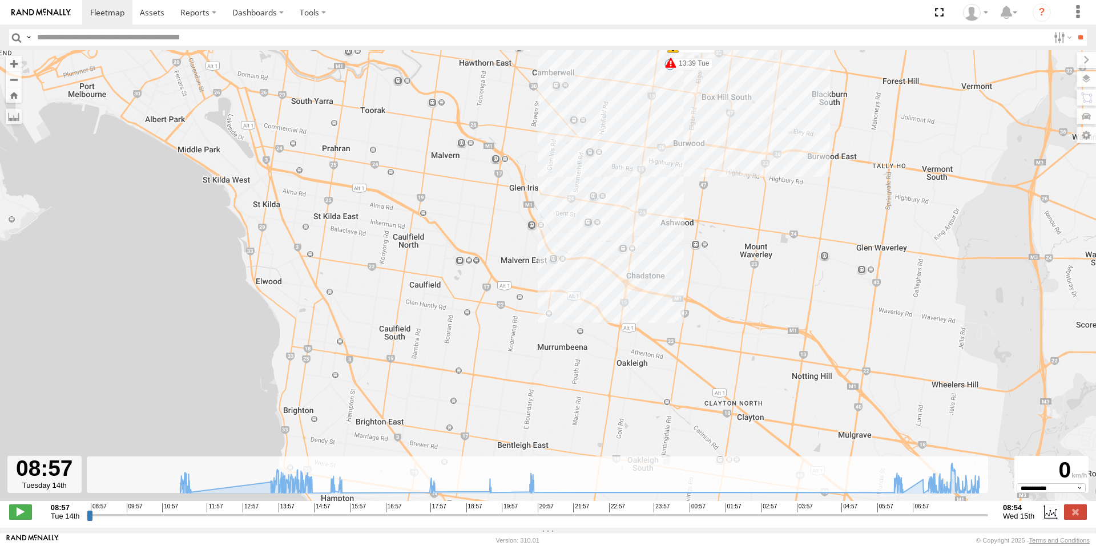
drag, startPoint x: 522, startPoint y: 315, endPoint x: 527, endPoint y: 360, distance: 45.4
click at [527, 360] on div "M - 2DA6XD - John Zacharias 11:33 Tue 13:39 Tue 13:44 Tue 14:28 Tue 14:30 Tue 1…" at bounding box center [548, 281] width 1096 height 463
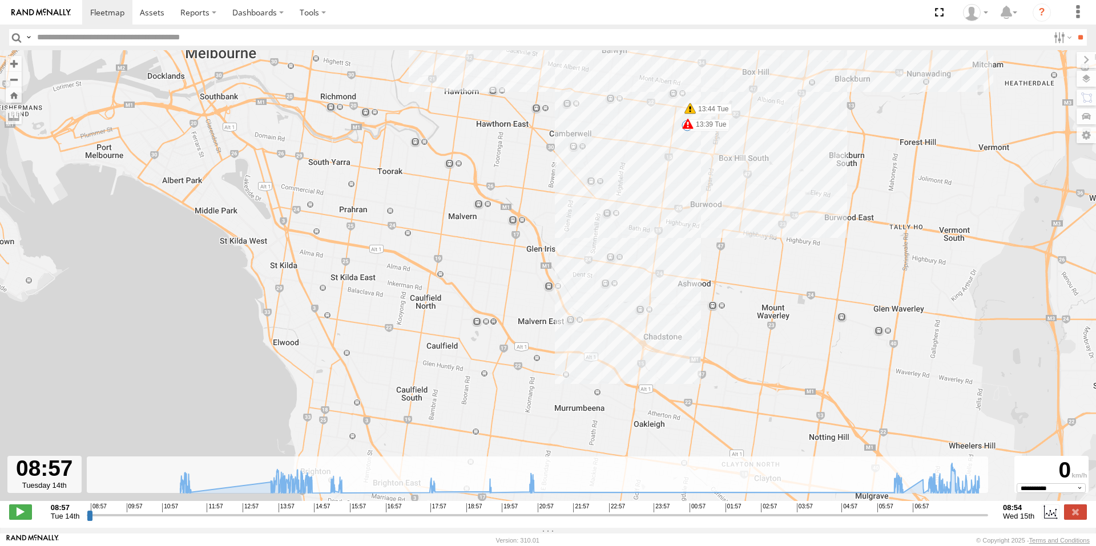
drag, startPoint x: 471, startPoint y: 256, endPoint x: 483, endPoint y: 278, distance: 25.5
click at [483, 278] on div "M - 2DA6XD - John Zacharias 11:33 Tue 13:39 Tue 13:44 Tue 14:28 Tue 14:30 Tue 1…" at bounding box center [548, 281] width 1096 height 463
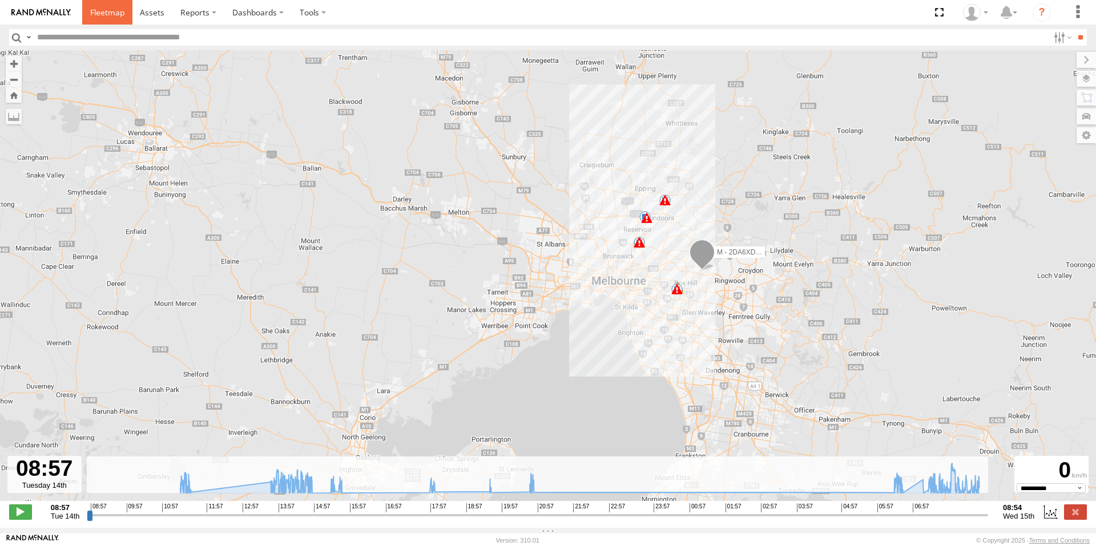
click at [103, 17] on span at bounding box center [107, 12] width 34 height 11
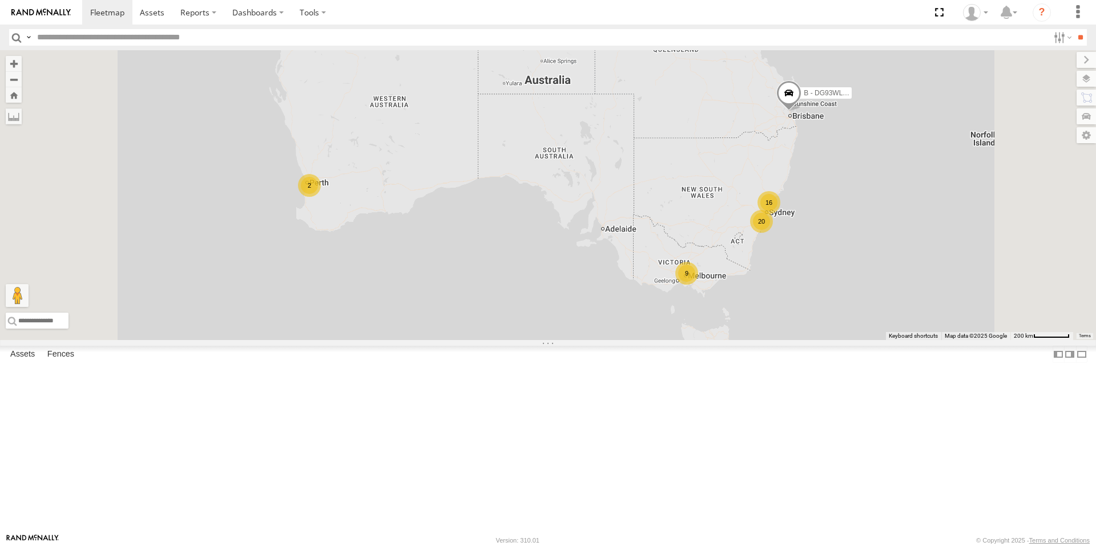
click at [698, 285] on div "9" at bounding box center [686, 273] width 23 height 23
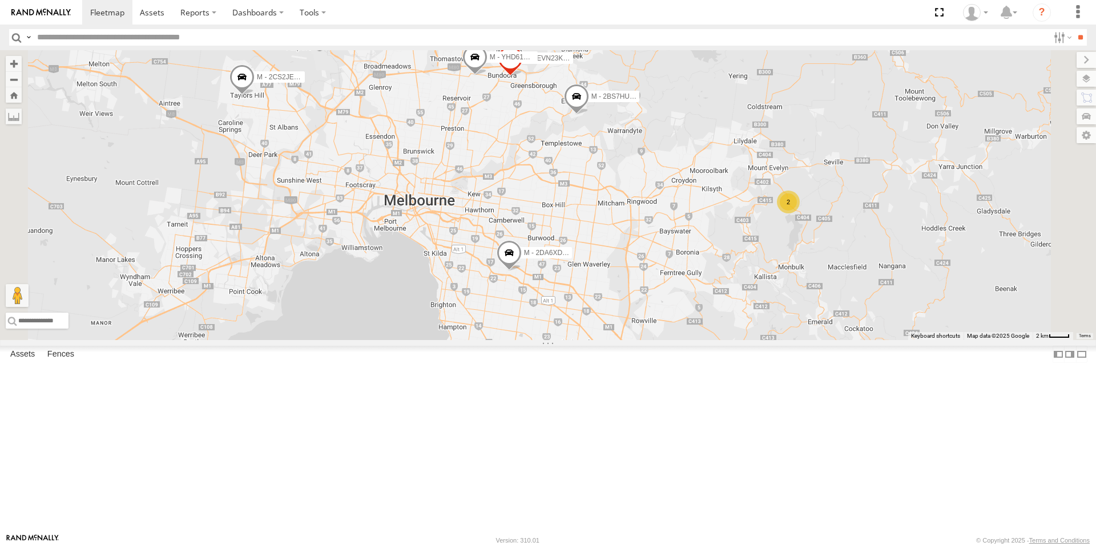
drag, startPoint x: 740, startPoint y: 202, endPoint x: 651, endPoint y: 249, distance: 100.6
click at [642, 246] on div "B - DG93WL - [PERSON_NAME] M - EVN23K - [PERSON_NAME] M - 2DA6XD - [PERSON_NAME…" at bounding box center [548, 195] width 1096 height 290
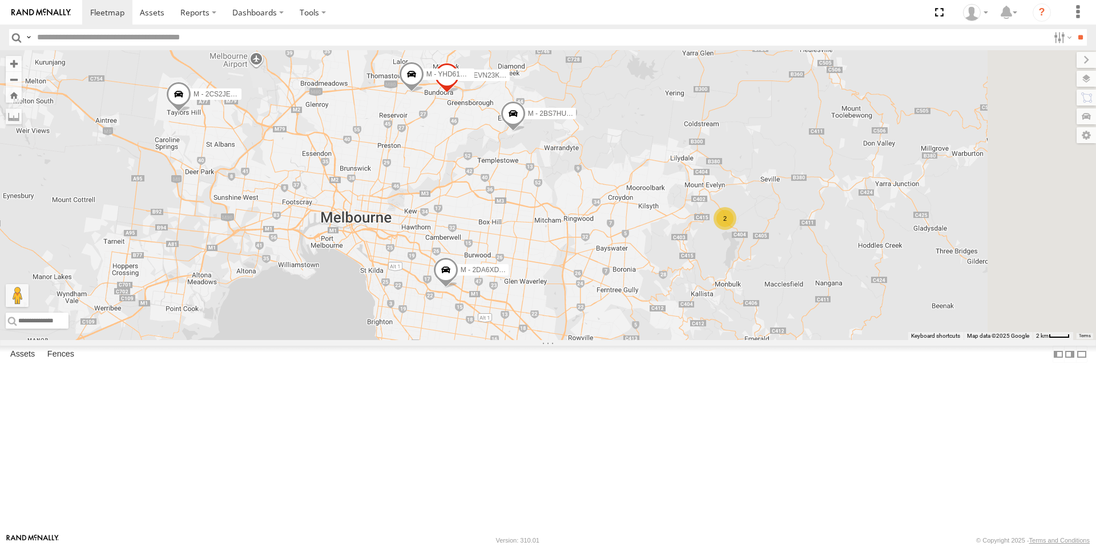
click at [458, 288] on span at bounding box center [445, 272] width 25 height 31
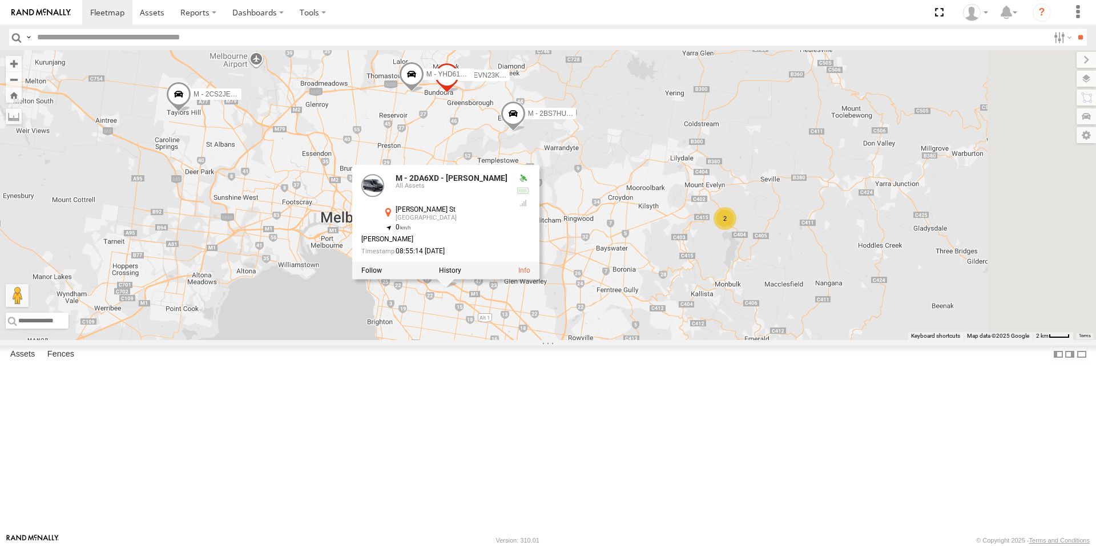
click at [758, 340] on div "B - DG93WL - [PERSON_NAME] M - EVN23K - [PERSON_NAME] M - 2DA6XD - [PERSON_NAME…" at bounding box center [548, 195] width 1096 height 290
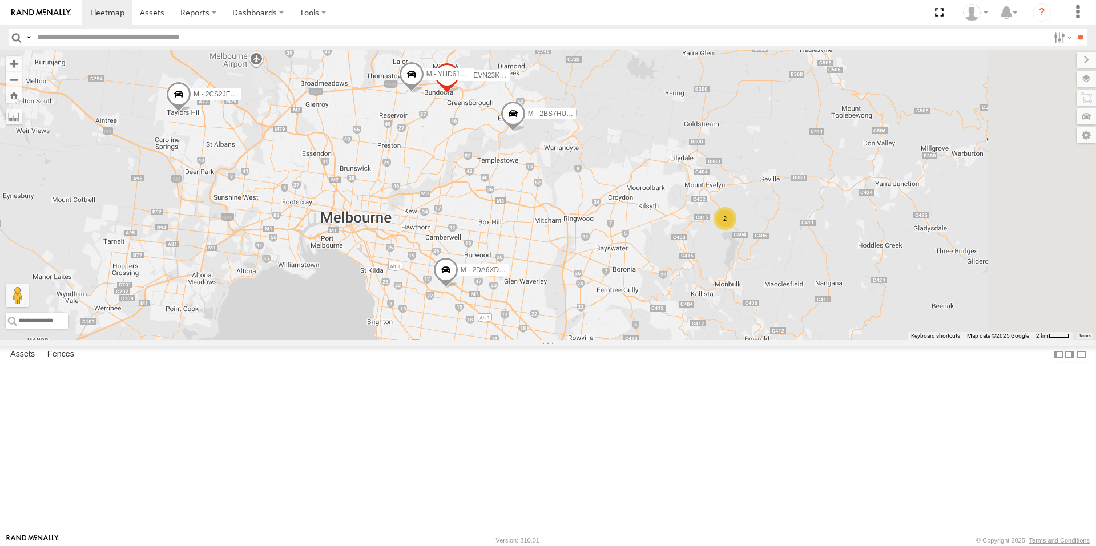
click at [394, 19] on span at bounding box center [381, 3] width 25 height 31
drag, startPoint x: 433, startPoint y: 159, endPoint x: 474, endPoint y: 233, distance: 85.3
click at [474, 233] on div "B - DG93WL - [PERSON_NAME] M - EVN23K - [PERSON_NAME] M - 2DA6XD - [PERSON_NAME…" at bounding box center [548, 195] width 1096 height 290
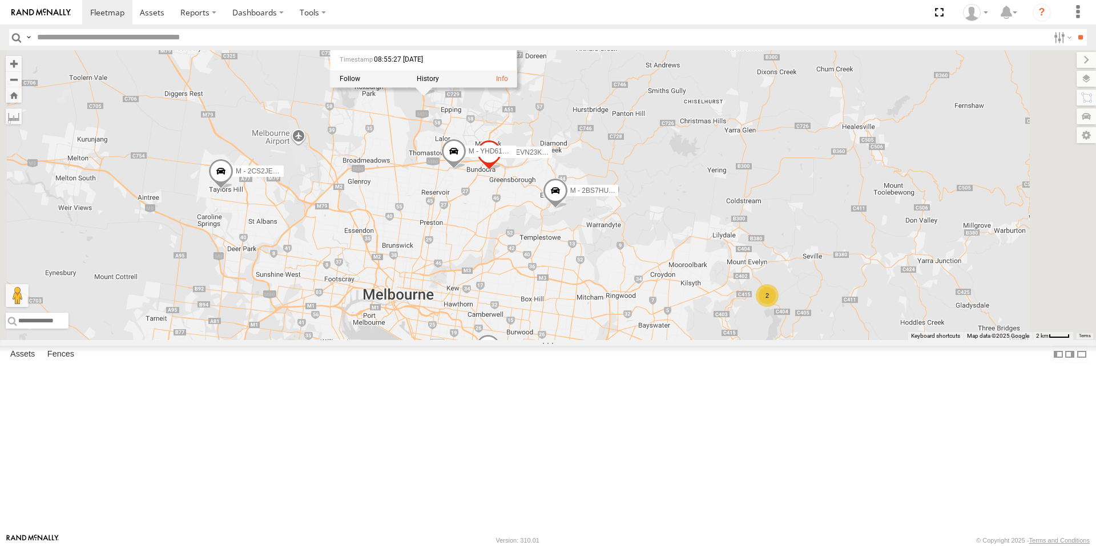
click at [494, 243] on div "B - DG93WL - [PERSON_NAME] M - EVN23K - [PERSON_NAME] M - 2DA6XD - [PERSON_NAME…" at bounding box center [548, 195] width 1096 height 290
click at [467, 172] on span at bounding box center [454, 156] width 25 height 31
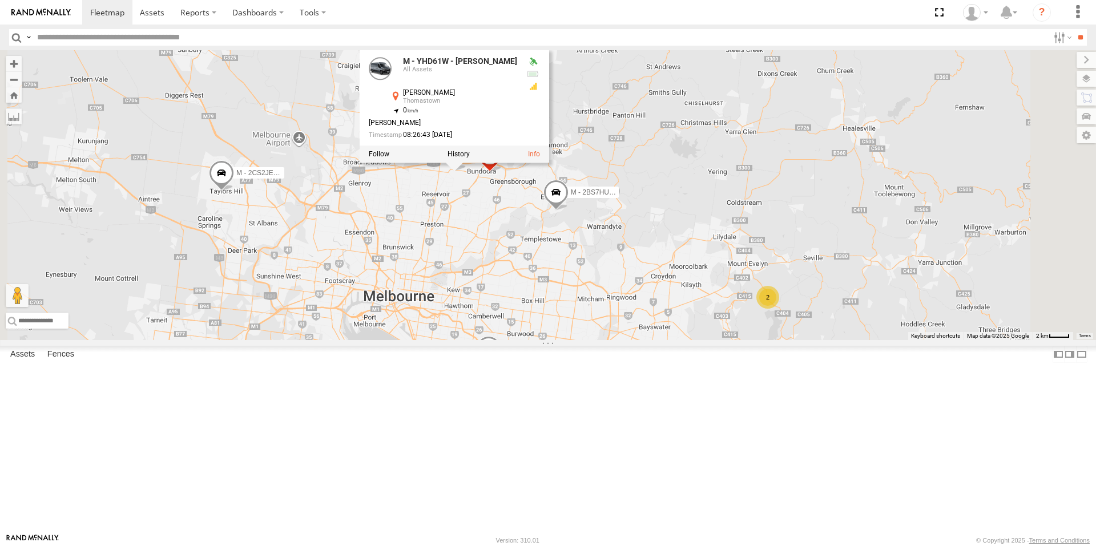
click at [508, 308] on div "B - DG93WL - [PERSON_NAME] M - EVN23K - [PERSON_NAME] M - 2DA6XD - [PERSON_NAME…" at bounding box center [548, 195] width 1096 height 290
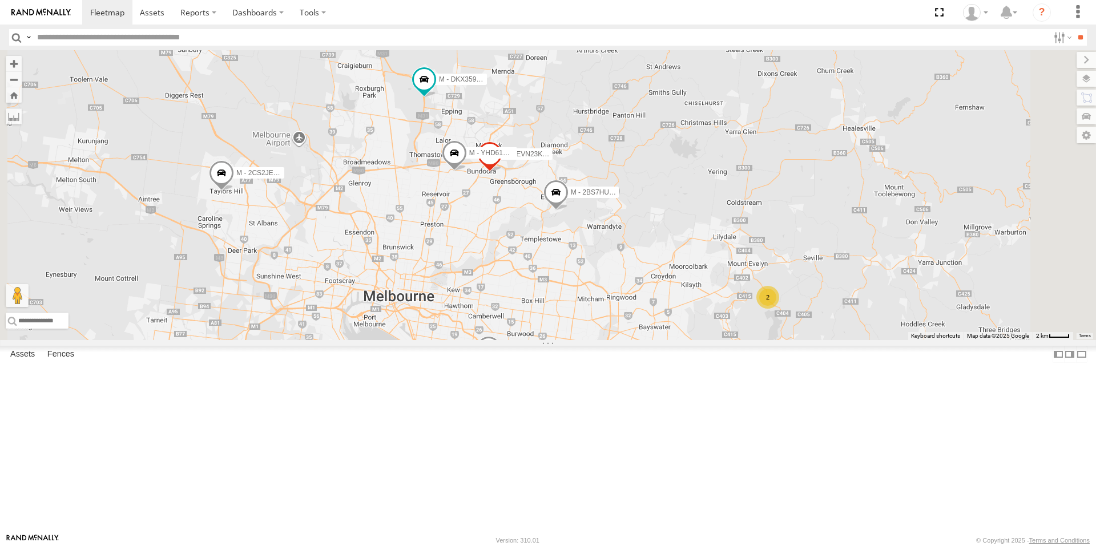
click at [234, 191] on span at bounding box center [221, 175] width 25 height 31
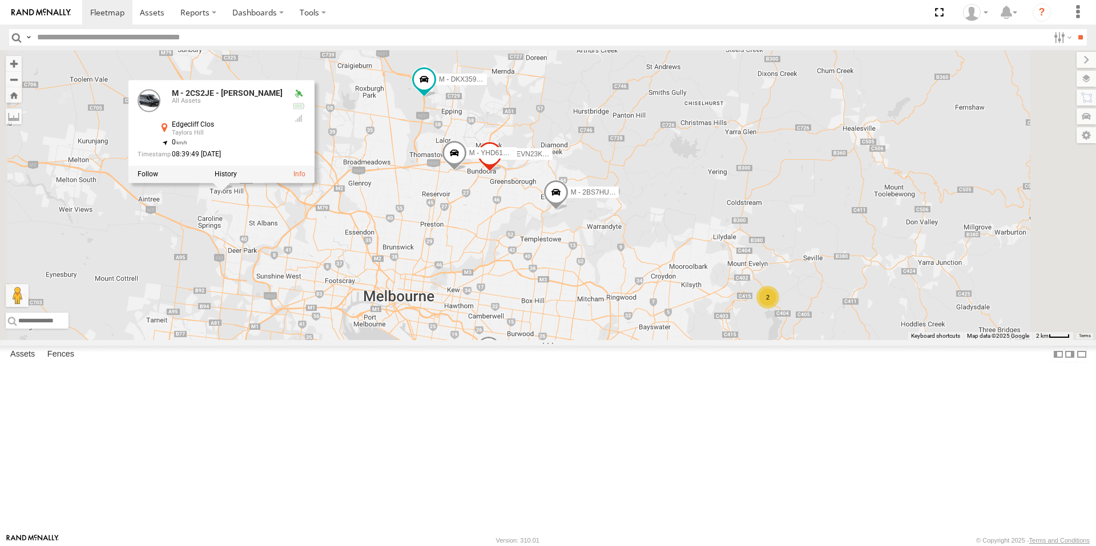
click at [742, 328] on div "B - DG93WL - [PERSON_NAME] M - EVN23K - [PERSON_NAME] M - 2DA6XD - [PERSON_NAME…" at bounding box center [548, 195] width 1096 height 290
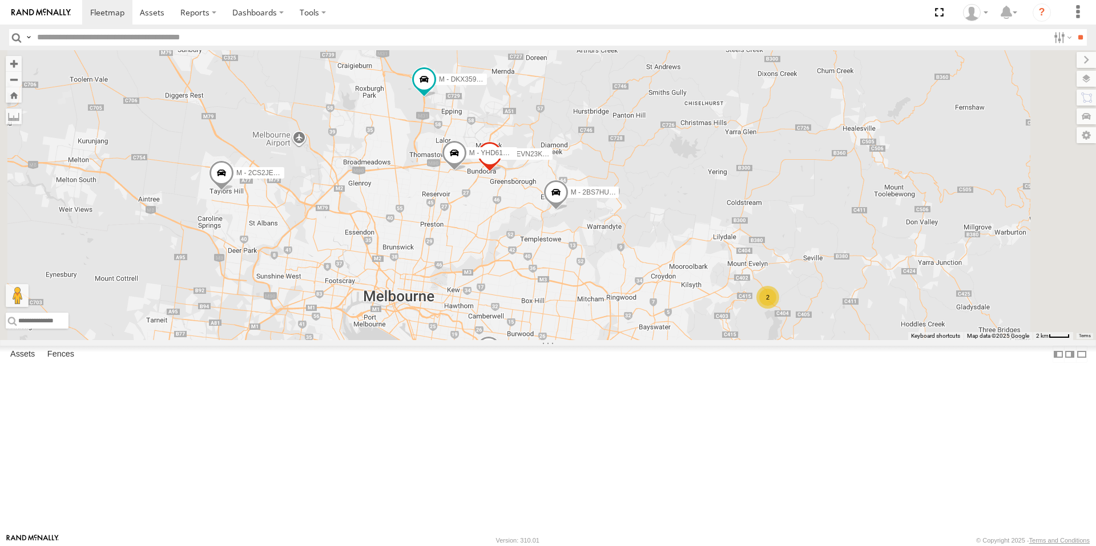
click at [680, 280] on div "B - DG93WL - [PERSON_NAME] M - EVN23K - [PERSON_NAME] M - 2DA6XD - [PERSON_NAME…" at bounding box center [548, 195] width 1096 height 290
click at [568, 211] on span at bounding box center [555, 195] width 25 height 31
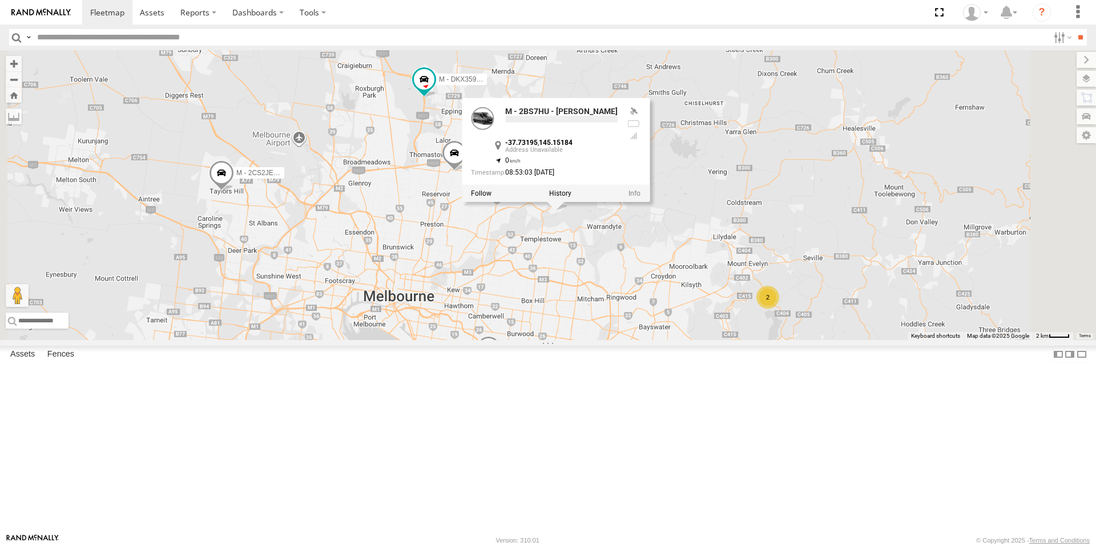
click at [734, 333] on div "B - DG93WL - [PERSON_NAME] M - EVN23K - [PERSON_NAME] M - 2DA6XD - [PERSON_NAME…" at bounding box center [548, 195] width 1096 height 290
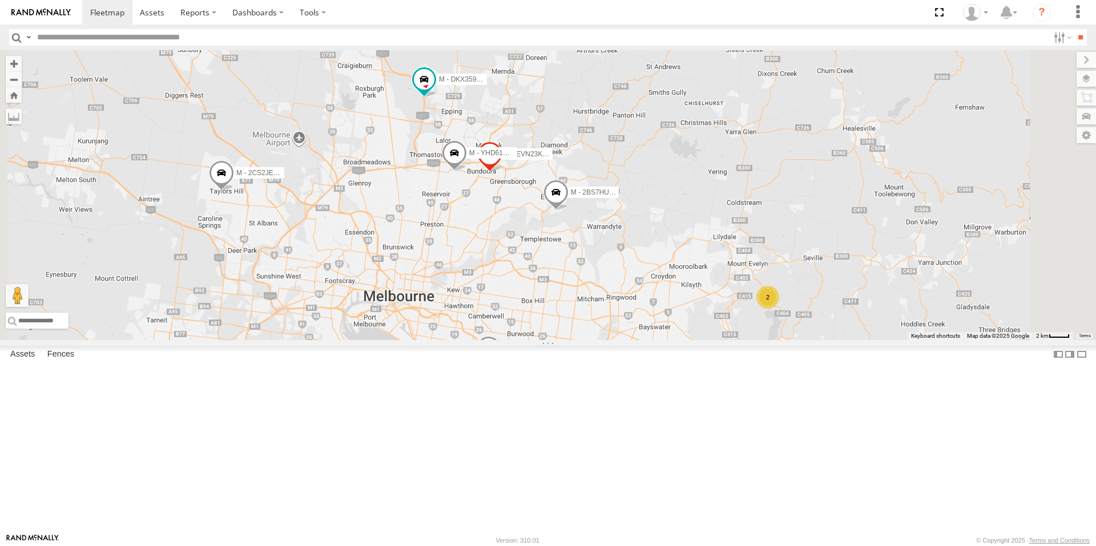
click at [501, 367] on span at bounding box center [488, 351] width 25 height 31
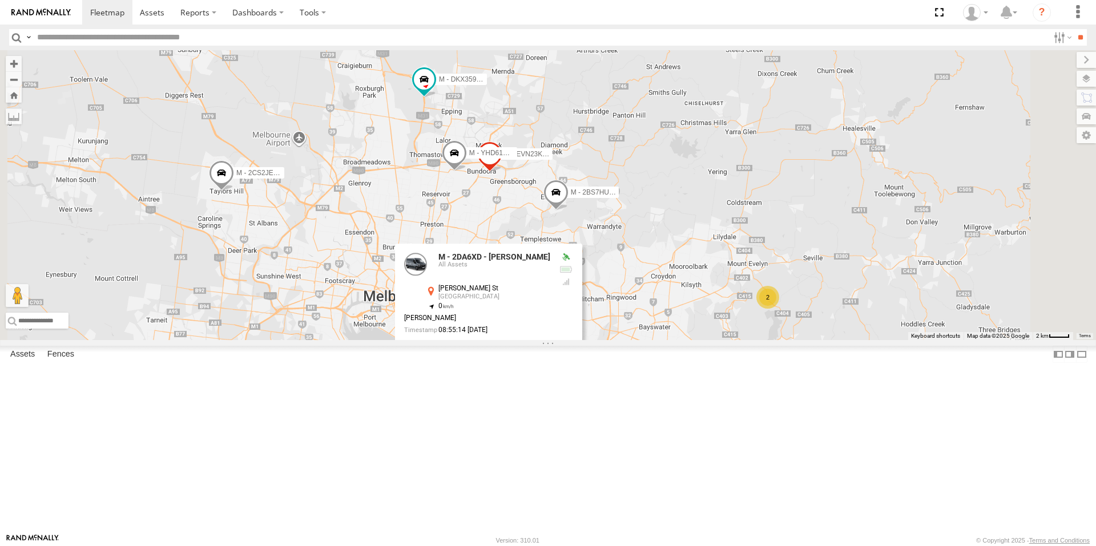
click at [729, 340] on div "B - DG93WL - [PERSON_NAME] M - EVN23K - [PERSON_NAME] M - 2DA6XD - [PERSON_NAME…" at bounding box center [548, 195] width 1096 height 290
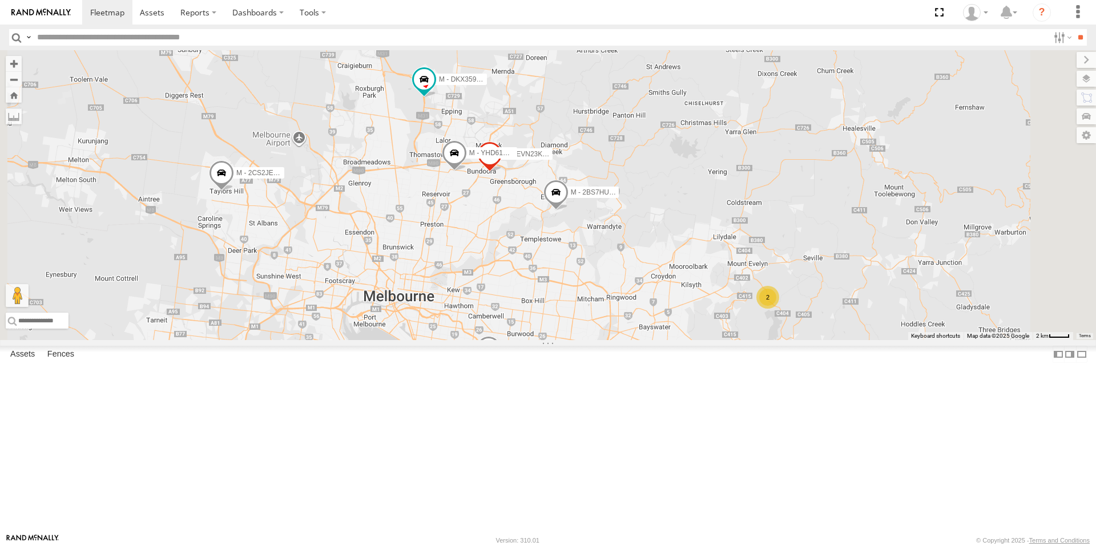
click at [779, 309] on div "2" at bounding box center [767, 297] width 23 height 23
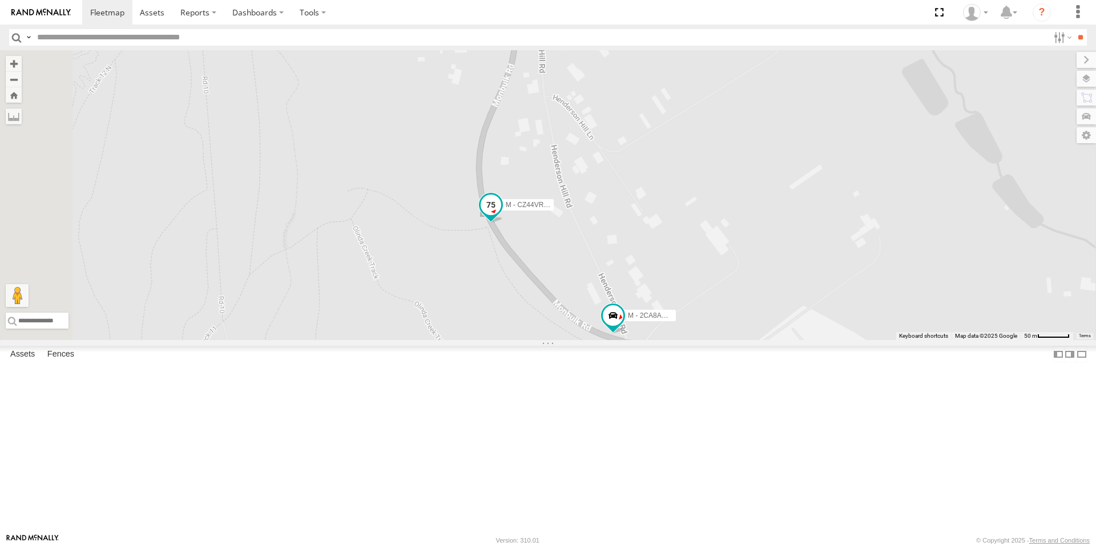
click at [503, 223] on span at bounding box center [490, 207] width 25 height 31
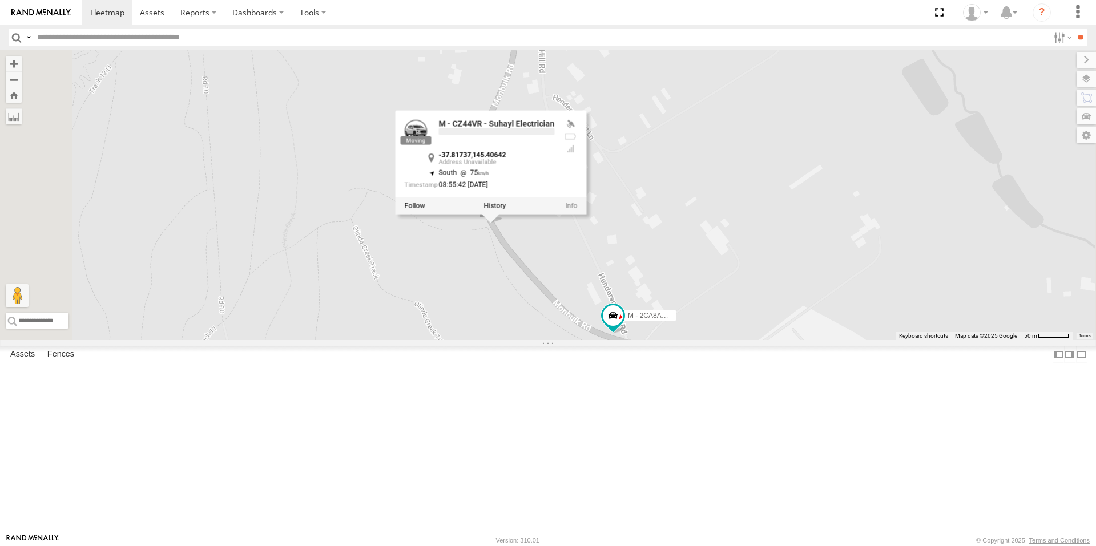
click at [629, 340] on div "B - DG93WL - [PERSON_NAME] M - EVN23K - [PERSON_NAME] M - 2DA6XD - [PERSON_NAME…" at bounding box center [548, 195] width 1096 height 290
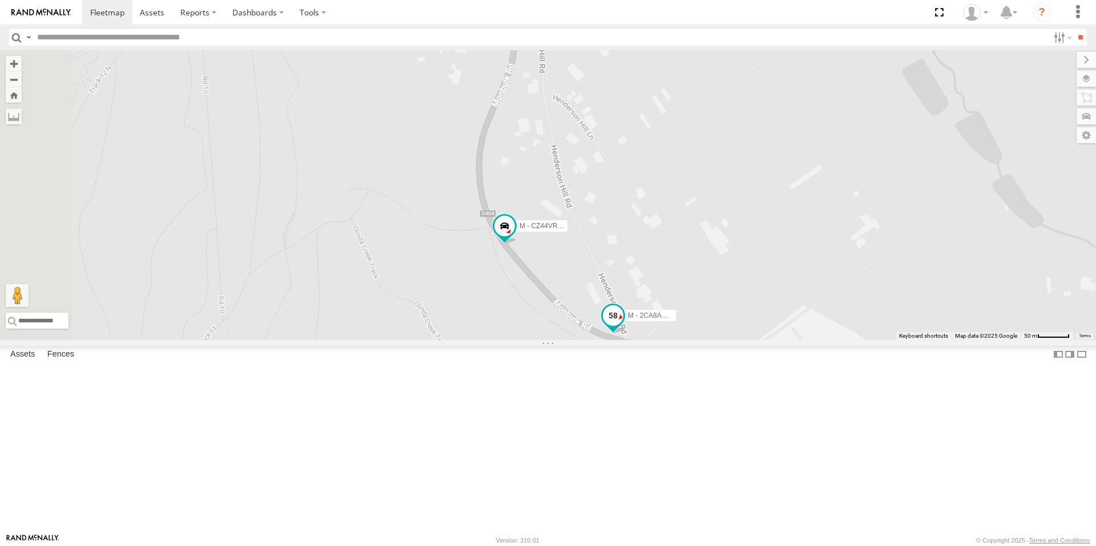
click at [625, 334] on span at bounding box center [612, 318] width 25 height 31
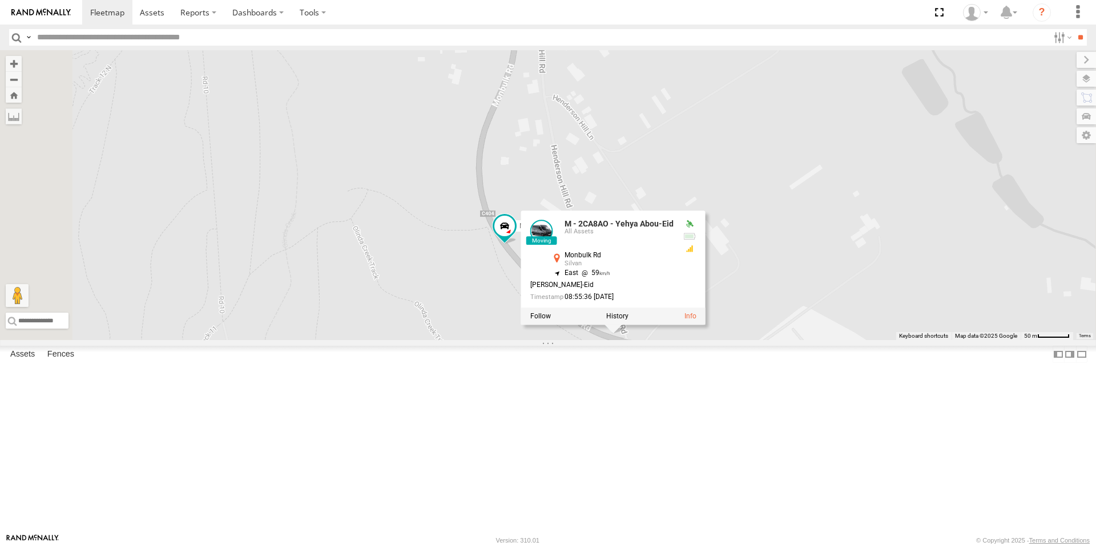
click at [740, 340] on div "B - DG93WL - [PERSON_NAME] M - EVN23K - [PERSON_NAME] M - 2DA6XD - [PERSON_NAME…" at bounding box center [548, 195] width 1096 height 290
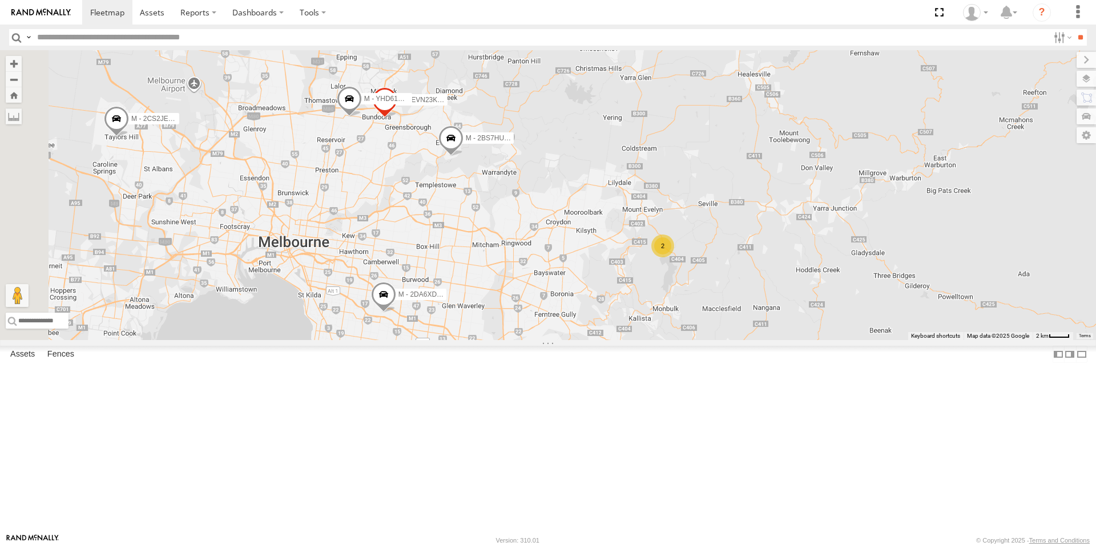
drag, startPoint x: 508, startPoint y: 396, endPoint x: 741, endPoint y: 325, distance: 242.8
click at [741, 328] on div "B - DG93WL - [PERSON_NAME] M - EVN23K - [PERSON_NAME] M - 2DA6XD - [PERSON_NAME…" at bounding box center [548, 195] width 1096 height 290
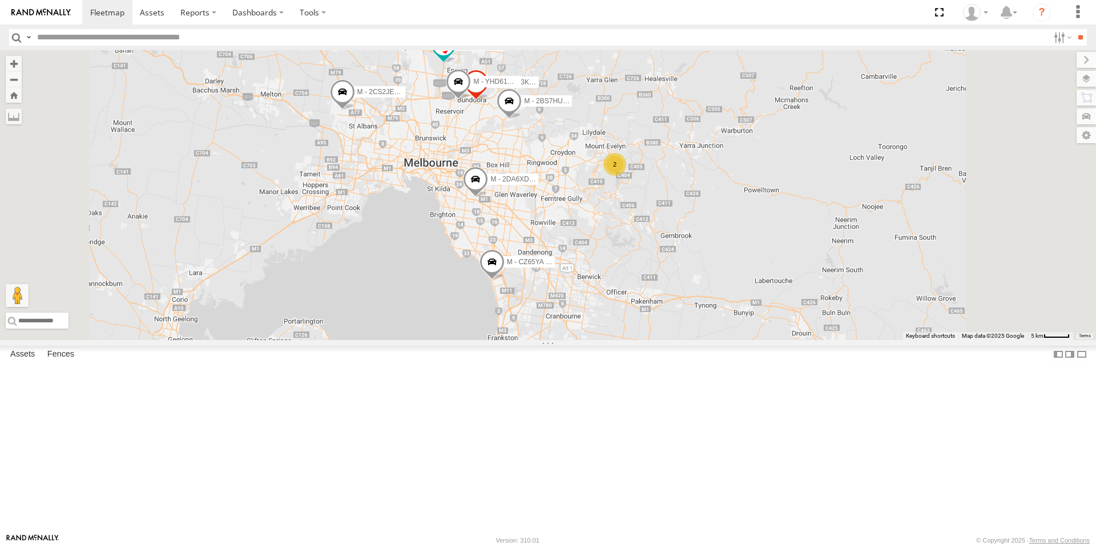
drag, startPoint x: 724, startPoint y: 413, endPoint x: 711, endPoint y: 358, distance: 56.9
click at [711, 340] on div "B - DG93WL - [PERSON_NAME] M - EVN23K - [PERSON_NAME] M - 2DA6XD - [PERSON_NAME…" at bounding box center [548, 195] width 1096 height 290
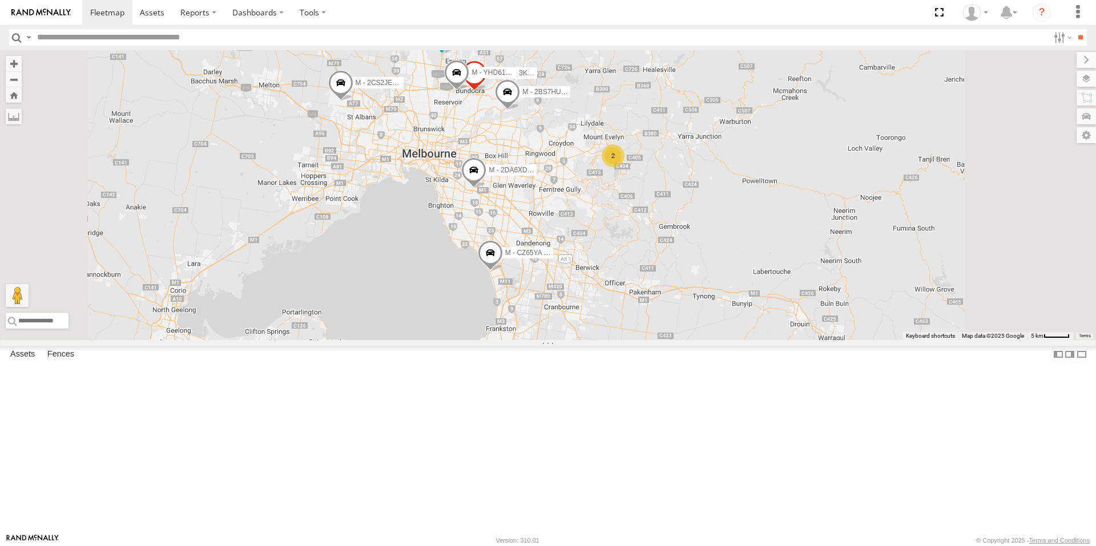
click at [503, 271] on span at bounding box center [490, 255] width 25 height 31
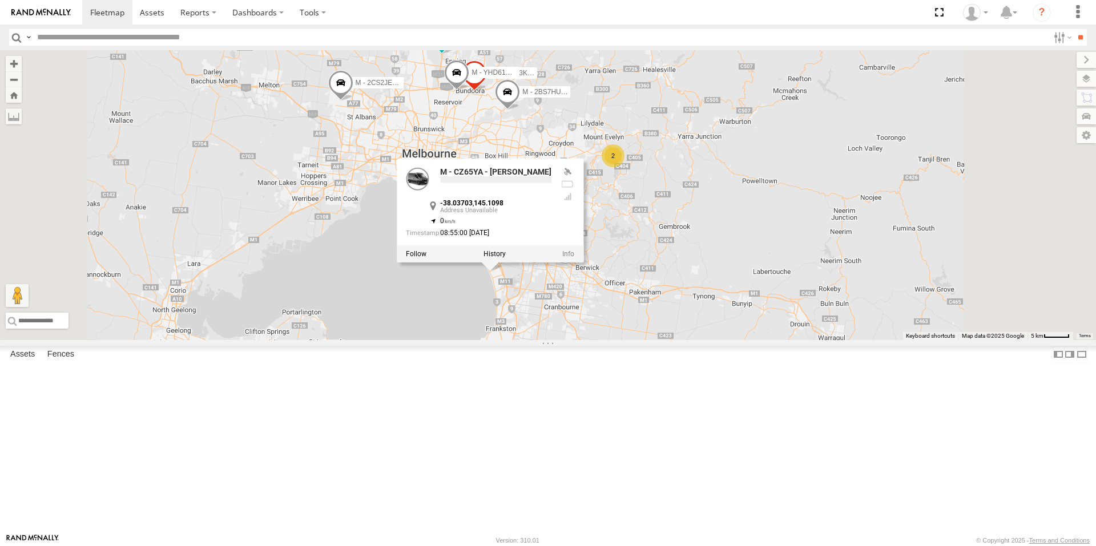
click at [542, 340] on div "B - DG93WL - [PERSON_NAME] M - EVN23K - [PERSON_NAME] M - 2DA6XD - [PERSON_NAME…" at bounding box center [548, 195] width 1096 height 290
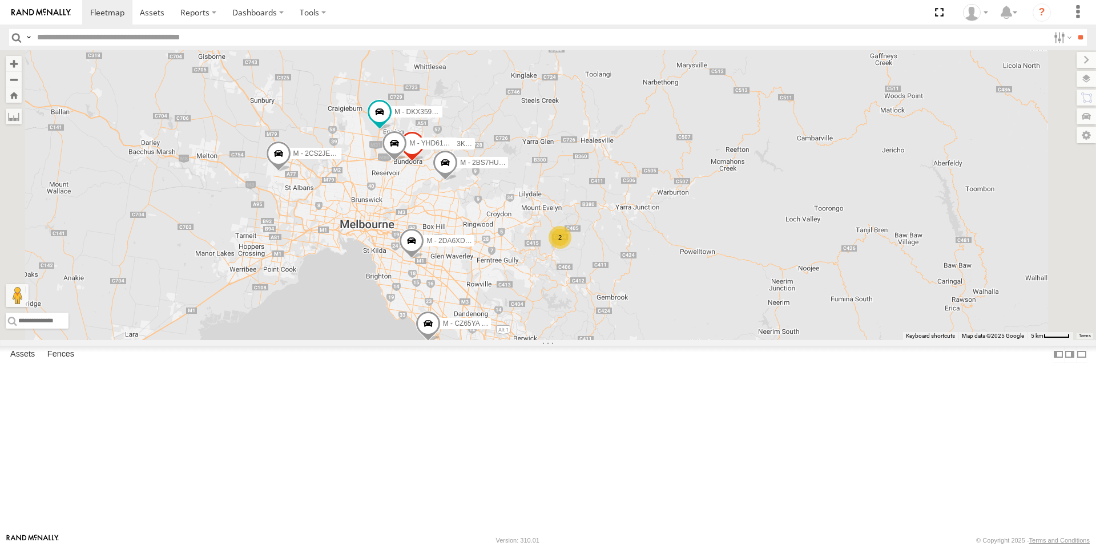
drag, startPoint x: 457, startPoint y: 284, endPoint x: 480, endPoint y: 346, distance: 66.5
click at [480, 340] on div "B - DG93WL - [PERSON_NAME] M - EVN23K - [PERSON_NAME] M - 2DA6XD - [PERSON_NAME…" at bounding box center [548, 195] width 1096 height 290
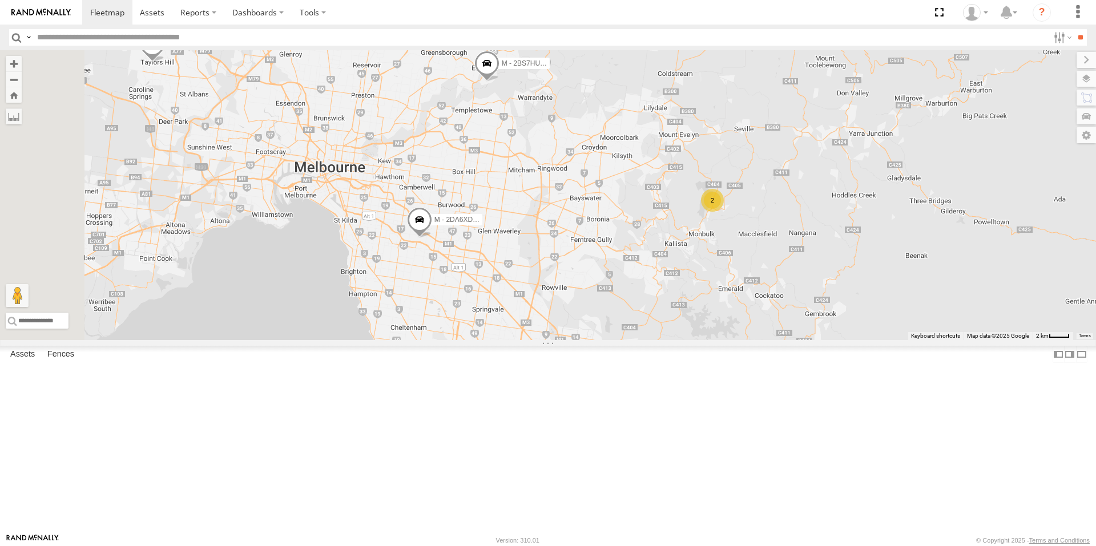
drag, startPoint x: 748, startPoint y: 357, endPoint x: 765, endPoint y: 357, distance: 17.1
click at [809, 321] on div "B - DG93WL - [PERSON_NAME] M - EVN23K - [PERSON_NAME] M - 2DA6XD - [PERSON_NAME…" at bounding box center [548, 195] width 1096 height 290
drag, startPoint x: 636, startPoint y: 404, endPoint x: 700, endPoint y: 361, distance: 77.7
click at [698, 340] on div "B - DG93WL - [PERSON_NAME] M - EVN23K - [PERSON_NAME] M - 2DA6XD - [PERSON_NAME…" at bounding box center [548, 195] width 1096 height 290
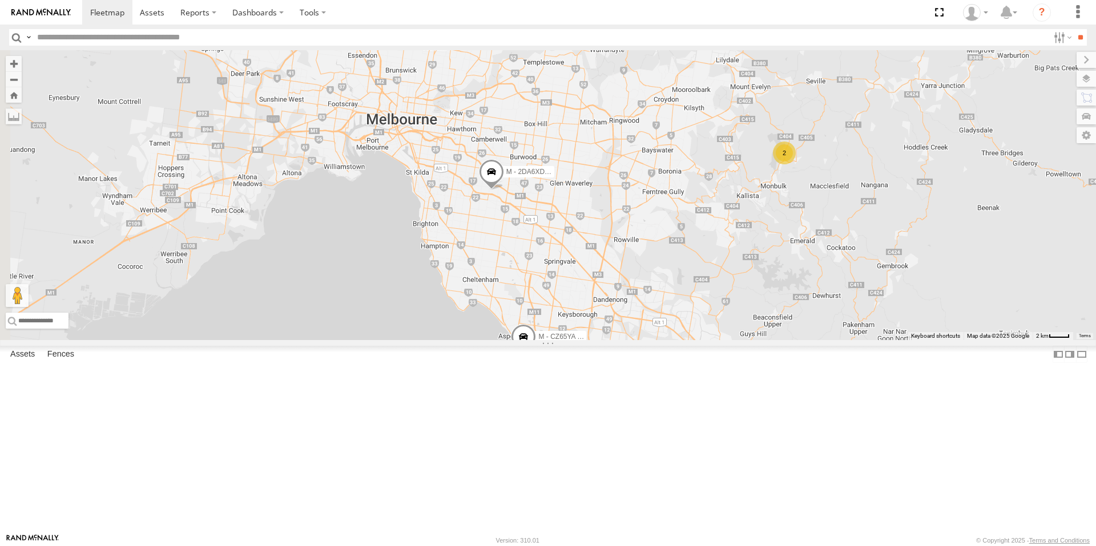
click at [536, 355] on span at bounding box center [523, 339] width 25 height 31
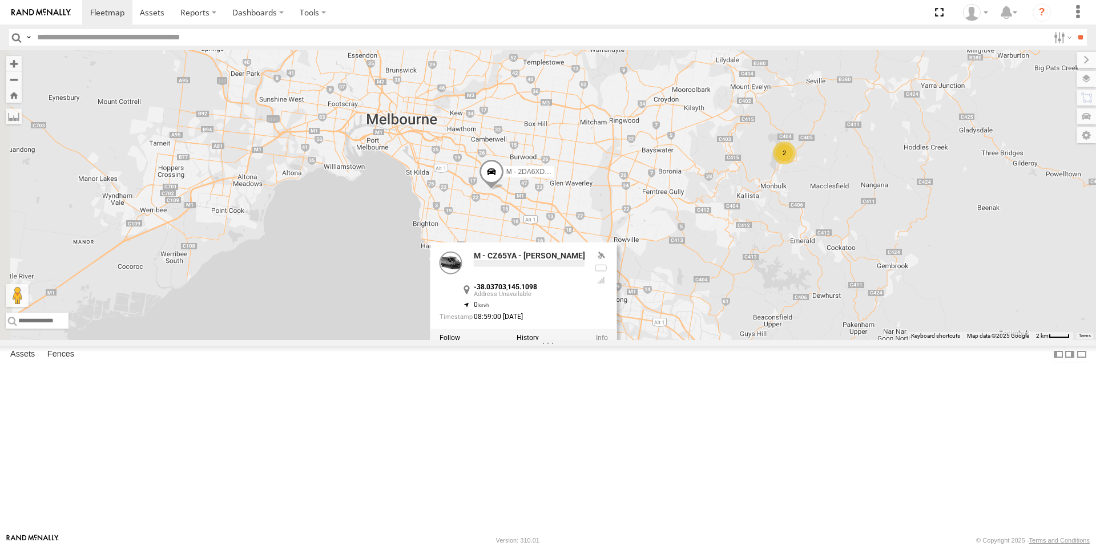
click at [627, 340] on div "B - DG93WL - [PERSON_NAME] M - EVN23K - [PERSON_NAME] M - 2DA6XD - [PERSON_NAME…" at bounding box center [548, 195] width 1096 height 290
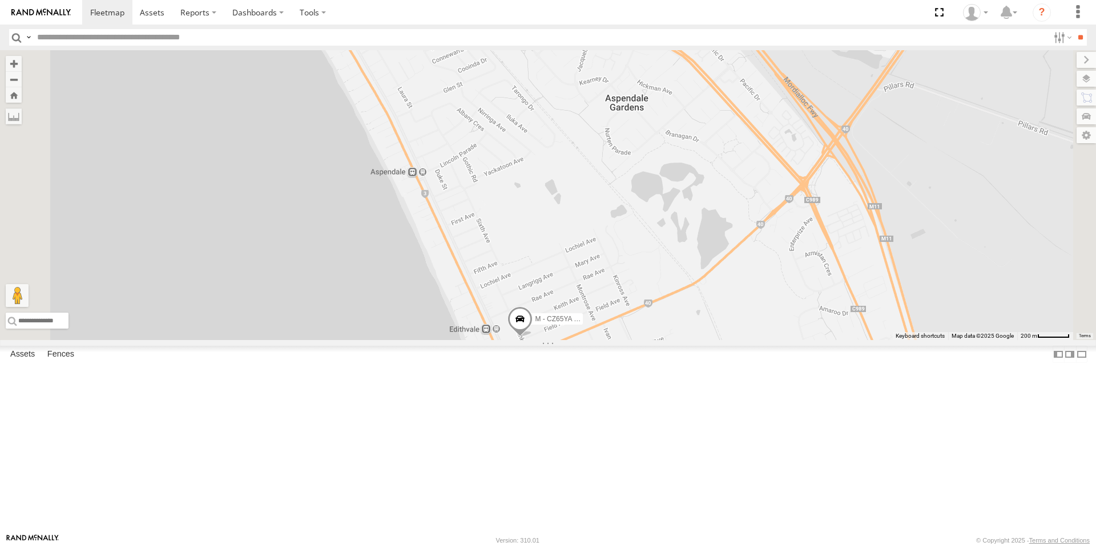
drag, startPoint x: 673, startPoint y: 485, endPoint x: 678, endPoint y: 425, distance: 60.7
click at [678, 340] on div "B - DG93WL - [PERSON_NAME] M - EVN23K - [PERSON_NAME] M - 2DA6XD - [PERSON_NAME…" at bounding box center [548, 195] width 1096 height 290
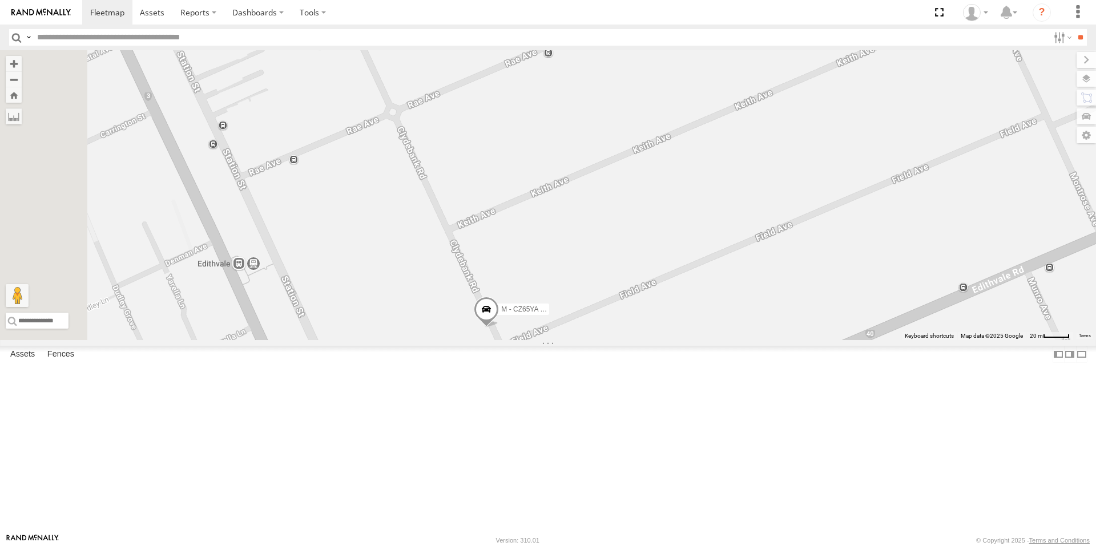
drag, startPoint x: 637, startPoint y: 487, endPoint x: 679, endPoint y: 427, distance: 73.3
click at [679, 340] on div "B - DG93WL - [PERSON_NAME] M - EVN23K - [PERSON_NAME] M - 2DA6XD - [PERSON_NAME…" at bounding box center [548, 195] width 1096 height 290
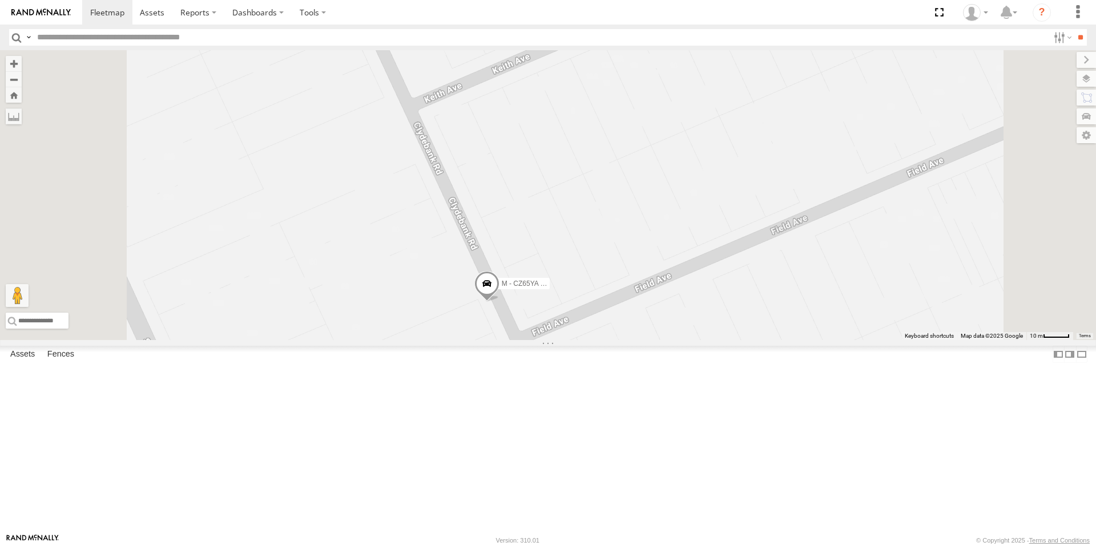
click at [499, 302] on span at bounding box center [486, 286] width 25 height 31
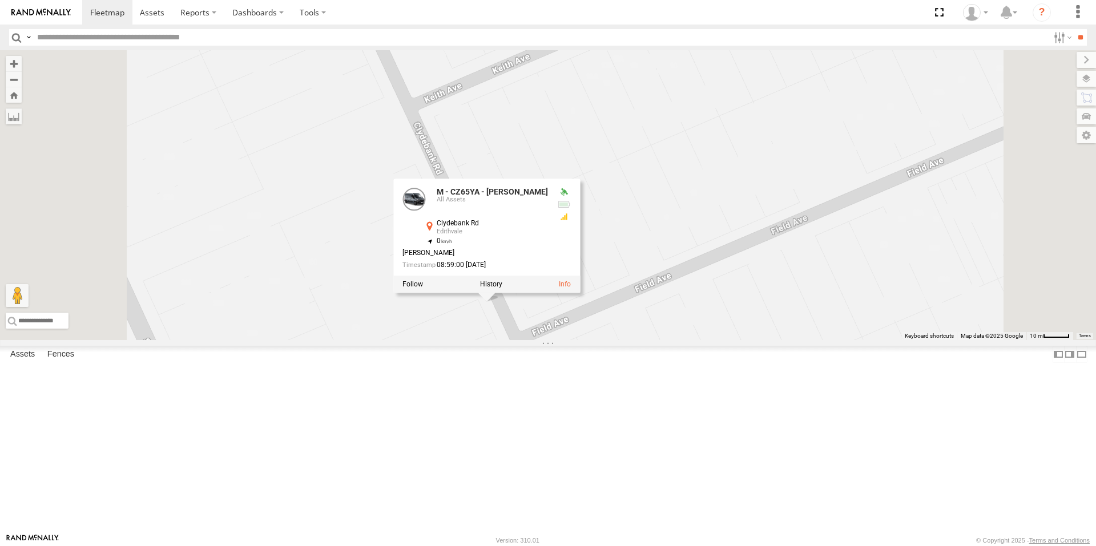
click at [619, 340] on div "B - DG93WL - [PERSON_NAME] M - EVN23K - [PERSON_NAME] M - 2DA6XD - [PERSON_NAME…" at bounding box center [548, 195] width 1096 height 290
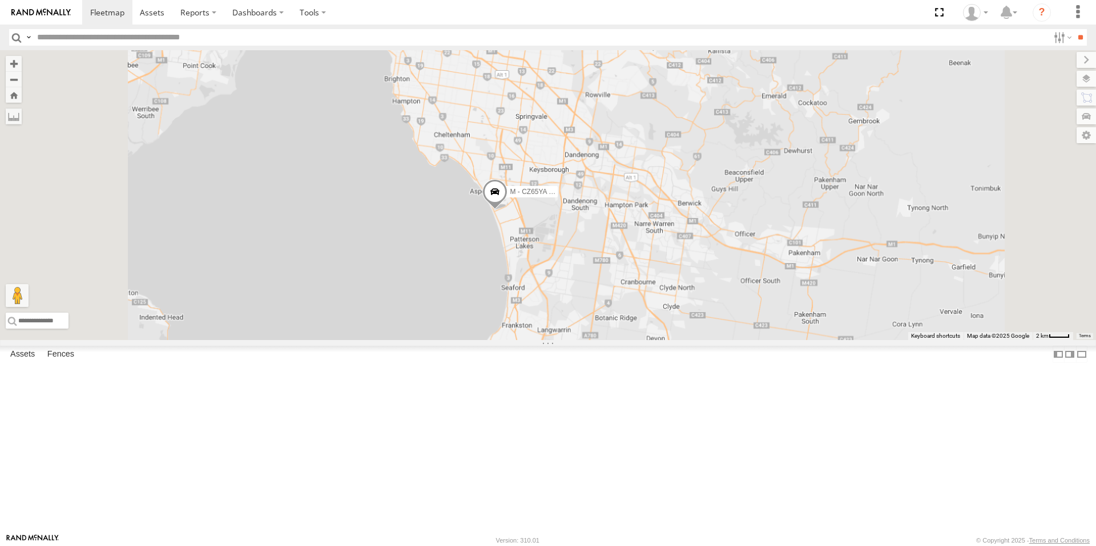
drag, startPoint x: 661, startPoint y: 255, endPoint x: 657, endPoint y: 296, distance: 41.3
click at [657, 296] on div "B - DG93WL - [PERSON_NAME] M - EVN23K - [PERSON_NAME] M - 2DA6XD - [PERSON_NAME…" at bounding box center [548, 195] width 1096 height 290
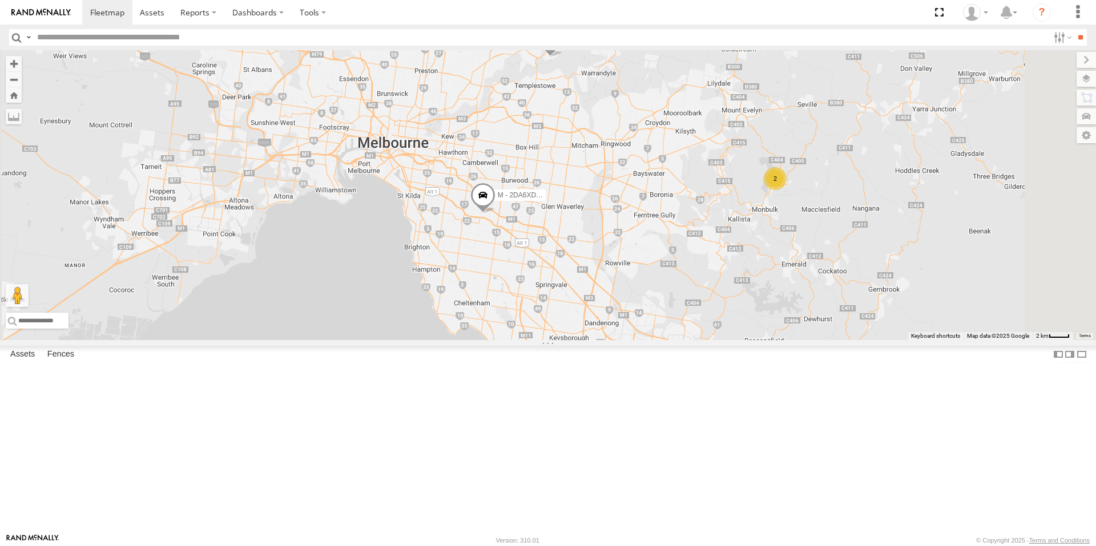
click at [623, 338] on div "B - DG93WL - [PERSON_NAME] M - EVN23K - [PERSON_NAME] M - 2DA6XD - [PERSON_NAME…" at bounding box center [548, 195] width 1096 height 290
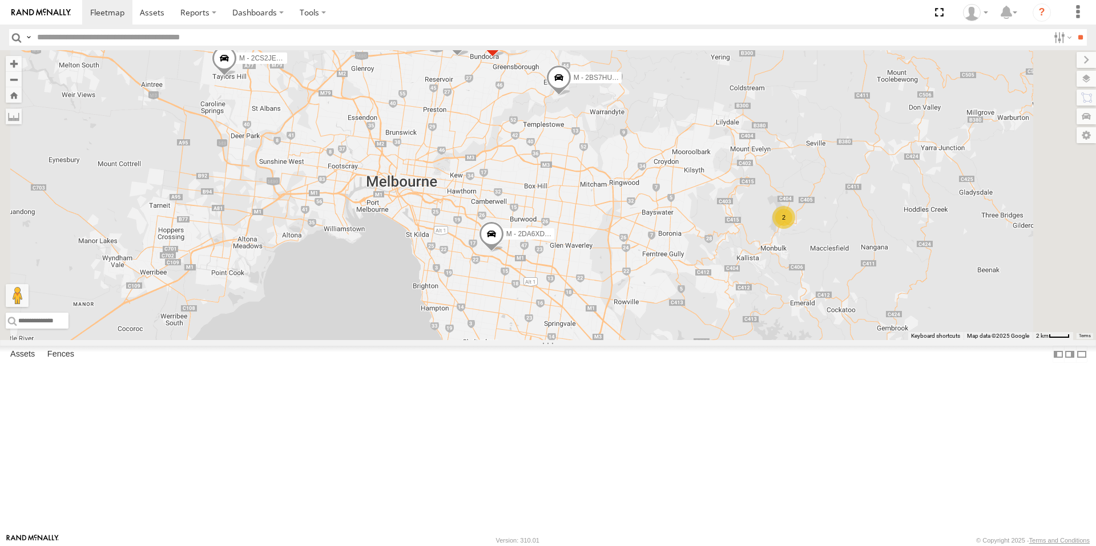
click at [504, 252] on span at bounding box center [491, 236] width 25 height 31
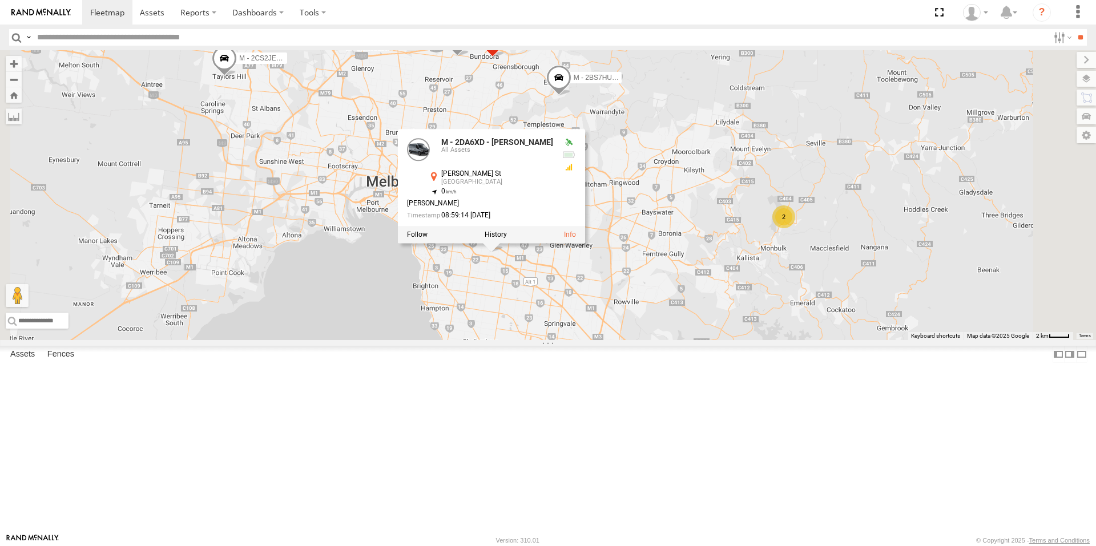
click at [628, 340] on div "B - DG93WL - [PERSON_NAME] M - EVN23K - [PERSON_NAME] M - 2DA6XD - [PERSON_NAME…" at bounding box center [548, 195] width 1096 height 290
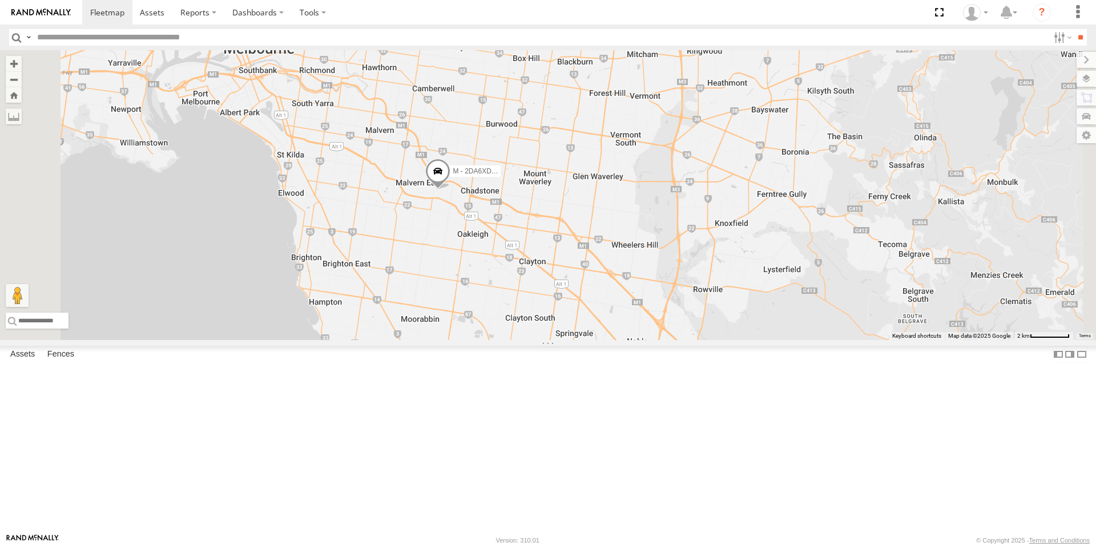
drag, startPoint x: 677, startPoint y: 377, endPoint x: 698, endPoint y: 360, distance: 27.1
click at [698, 340] on div "B - DG93WL - [PERSON_NAME] M - EVN23K - [PERSON_NAME] M - 2DA6XD - [PERSON_NAME…" at bounding box center [548, 195] width 1096 height 290
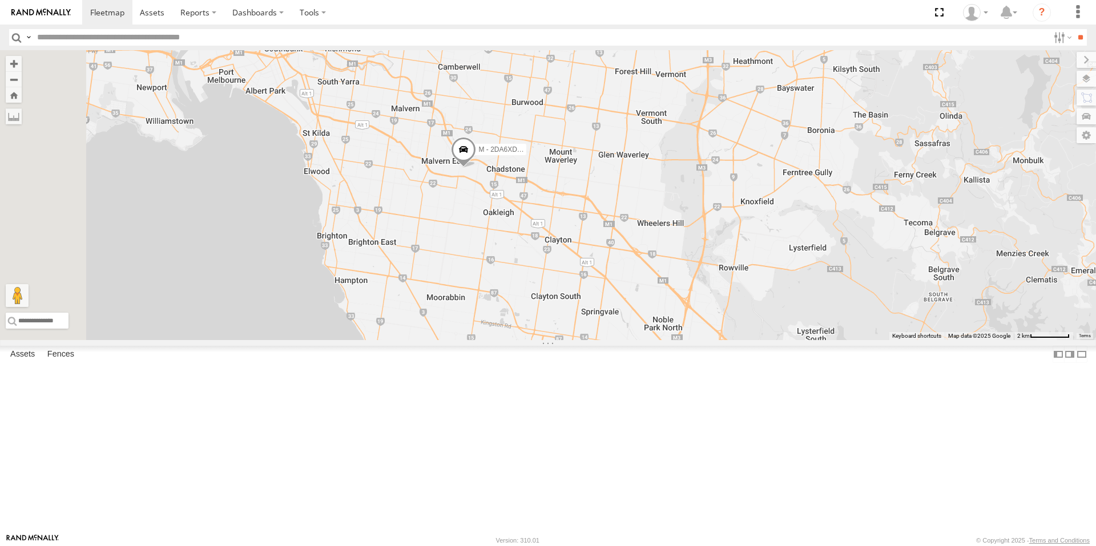
drag, startPoint x: 568, startPoint y: 322, endPoint x: 597, endPoint y: 298, distance: 37.7
click at [597, 298] on div "B - DG93WL - [PERSON_NAME] M - EVN23K - [PERSON_NAME] M - 2DA6XD - [PERSON_NAME…" at bounding box center [548, 195] width 1096 height 290
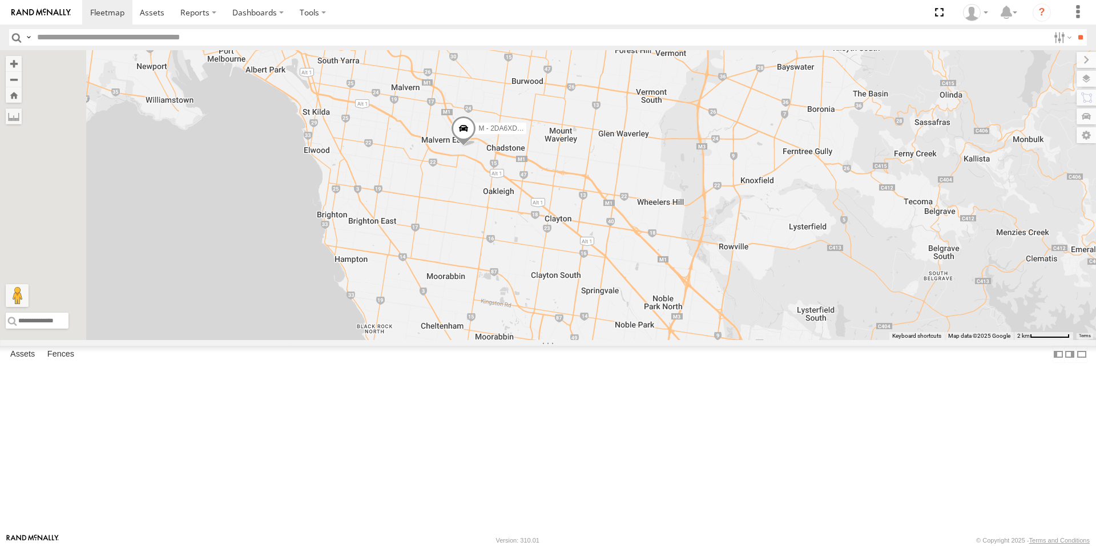
drag, startPoint x: 599, startPoint y: 331, endPoint x: 600, endPoint y: 306, distance: 24.6
click at [600, 306] on div "B - DG93WL - [PERSON_NAME] M - EVN23K - [PERSON_NAME] M - 2DA6XD - [PERSON_NAME…" at bounding box center [548, 195] width 1096 height 290
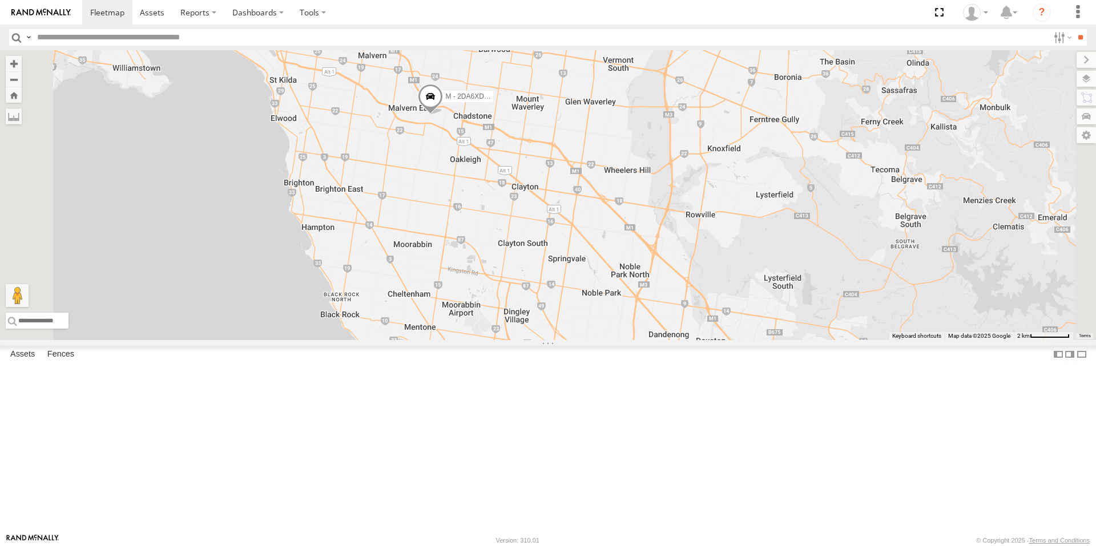
drag, startPoint x: 595, startPoint y: 285, endPoint x: 561, endPoint y: 255, distance: 45.3
click at [561, 255] on div "B - DG93WL - [PERSON_NAME] M - EVN23K - [PERSON_NAME] M - 2DA6XD - [PERSON_NAME…" at bounding box center [548, 195] width 1096 height 290
